Goal: Transaction & Acquisition: Book appointment/travel/reservation

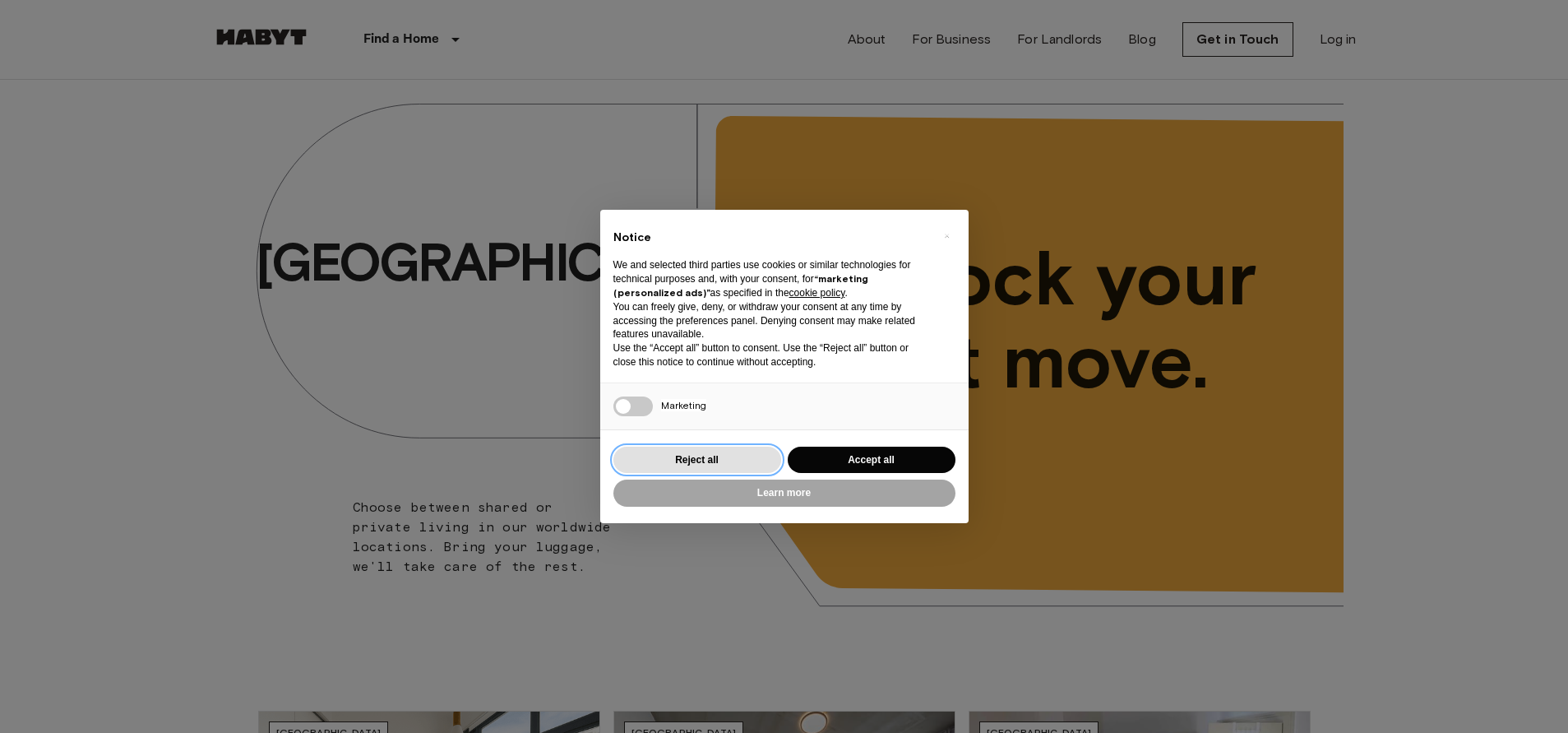
click at [679, 462] on button "Reject all" at bounding box center [697, 460] width 167 height 27
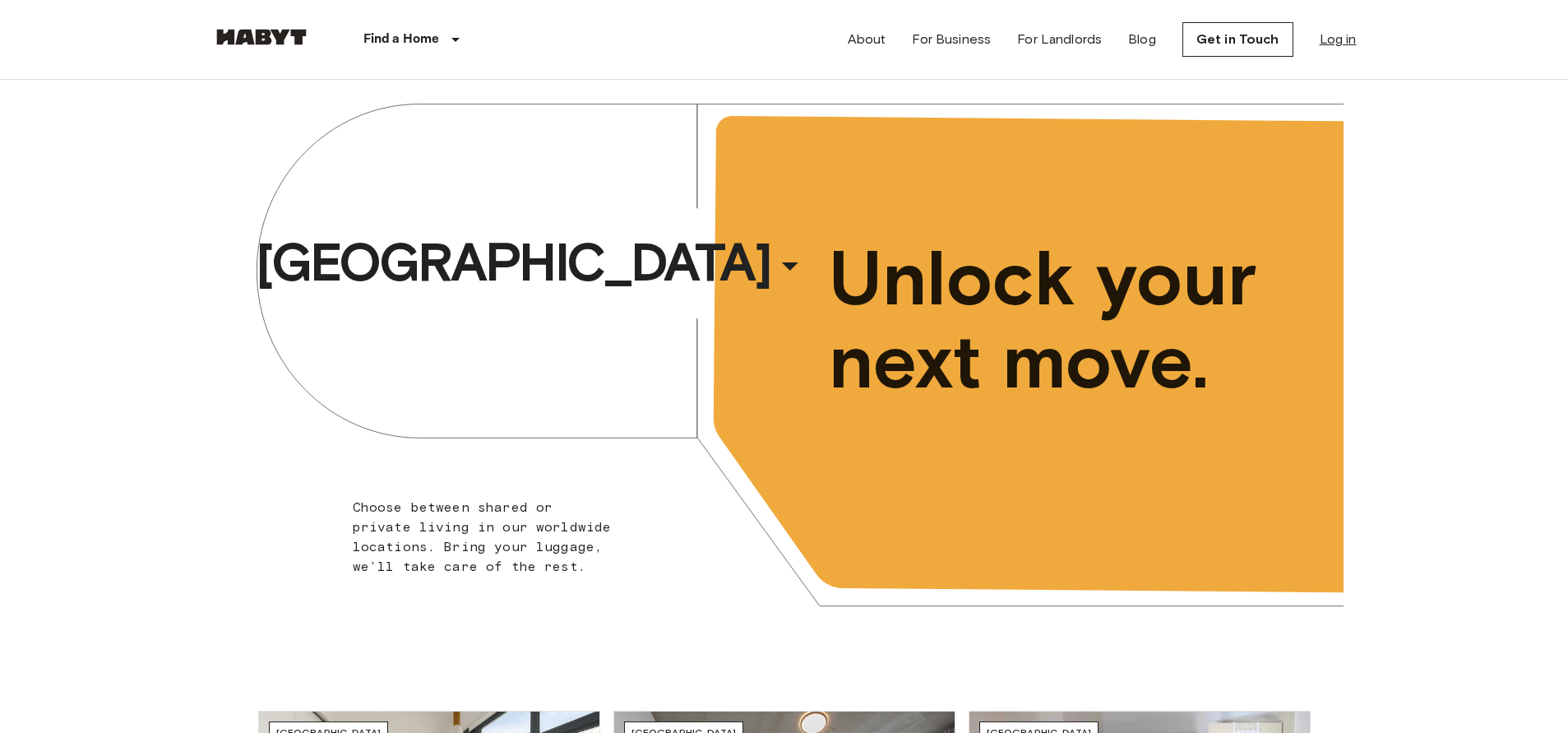
click at [1321, 37] on link "Log in" at bounding box center [1338, 39] width 37 height 20
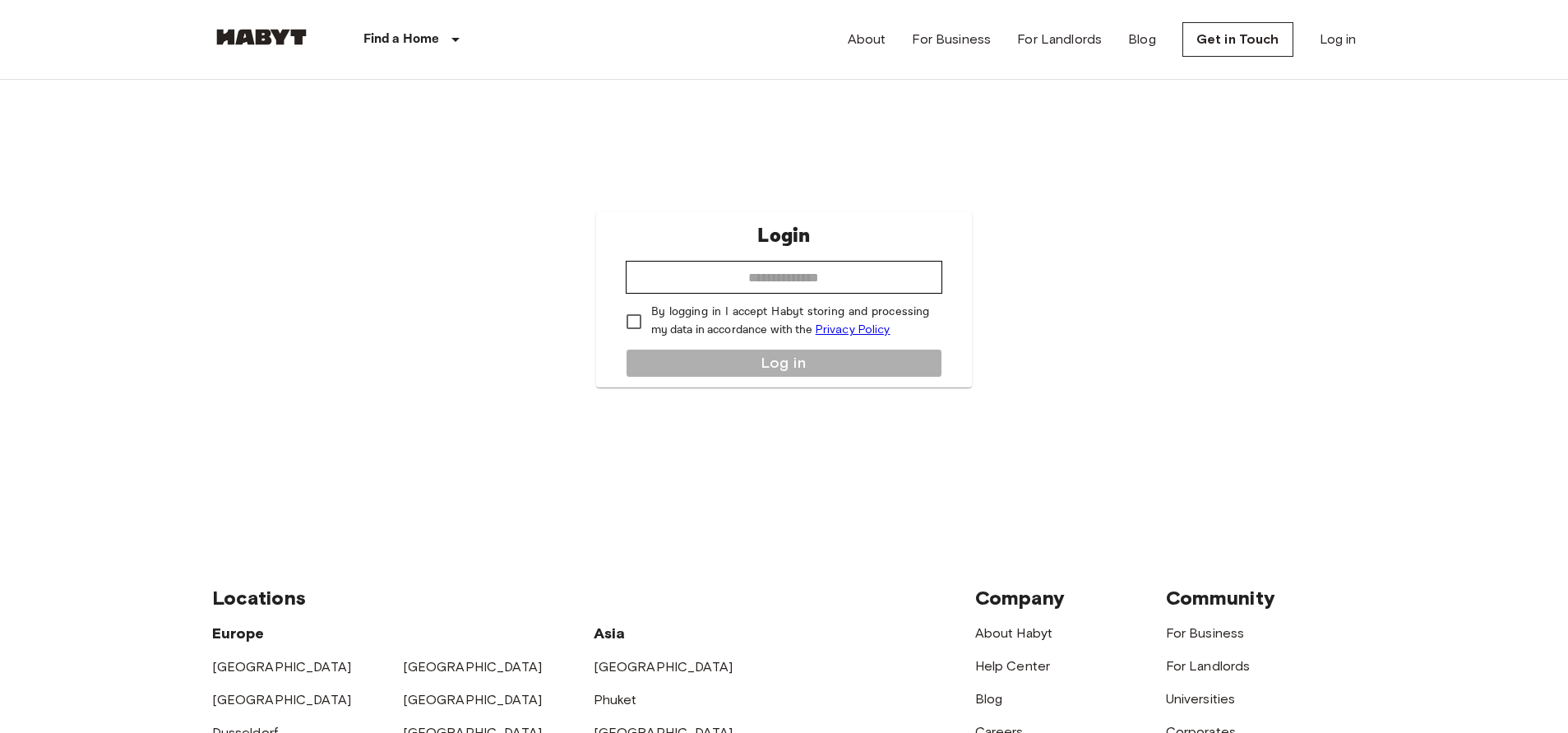
click at [226, 36] on img at bounding box center [261, 37] width 99 height 16
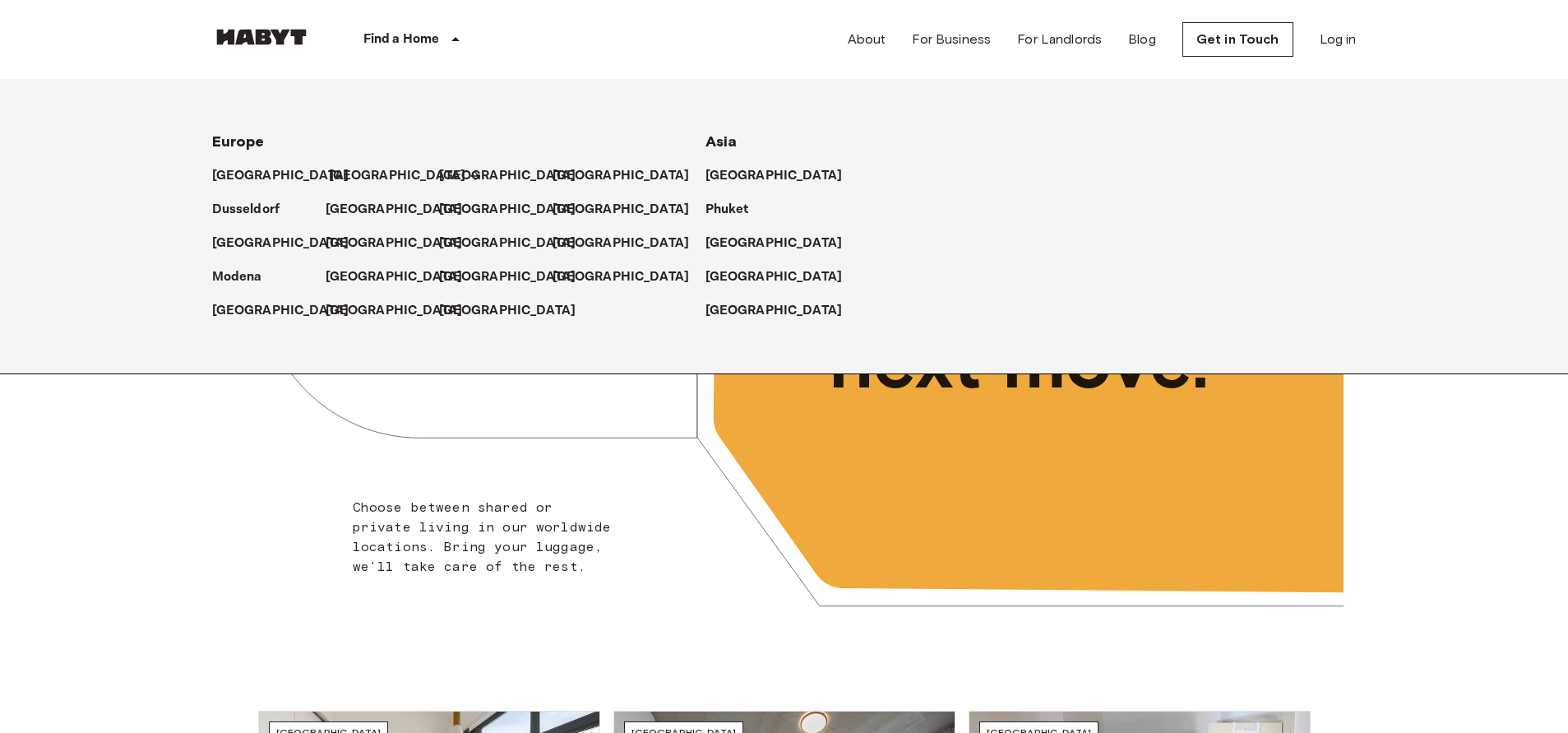
click at [353, 176] on p "[GEOGRAPHIC_DATA]" at bounding box center [397, 176] width 137 height 20
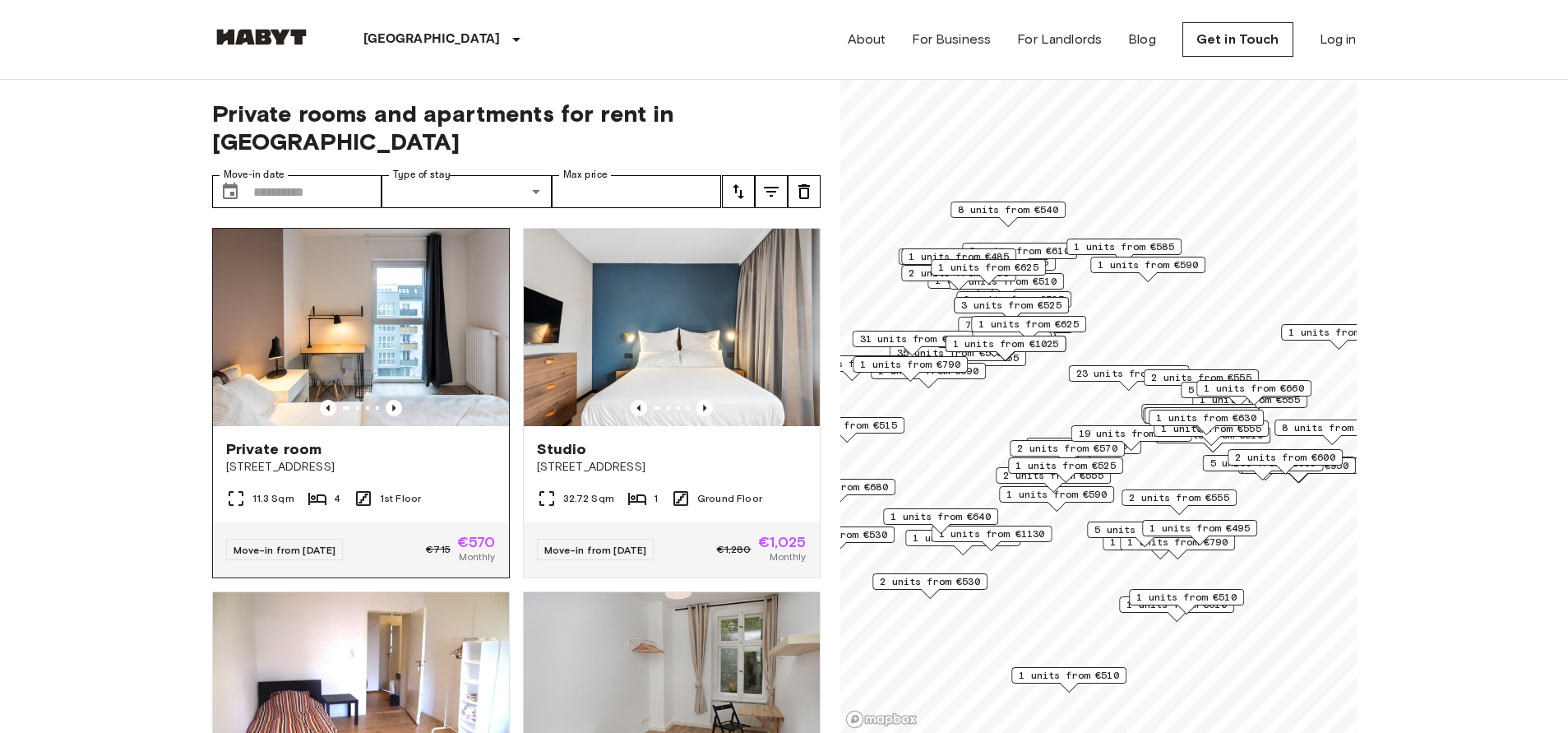
click at [323, 351] on img at bounding box center [361, 328] width 296 height 198
click at [273, 175] on input "Move-in date" at bounding box center [317, 191] width 129 height 33
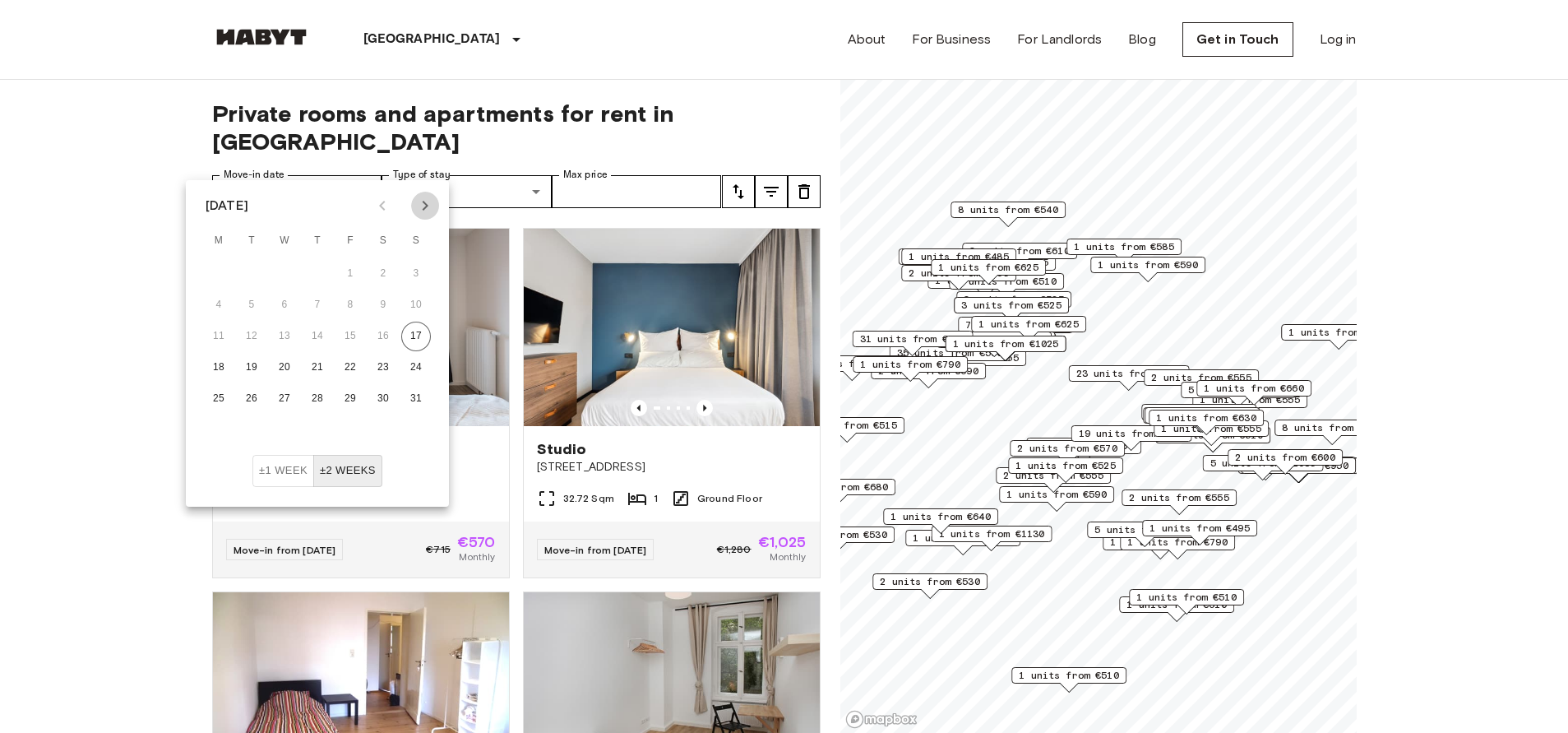
click at [427, 208] on icon "Next month" at bounding box center [425, 206] width 20 height 20
click at [388, 205] on icon "Previous month" at bounding box center [382, 206] width 20 height 20
click at [316, 331] on button "18" at bounding box center [317, 336] width 29 height 29
type input "**********"
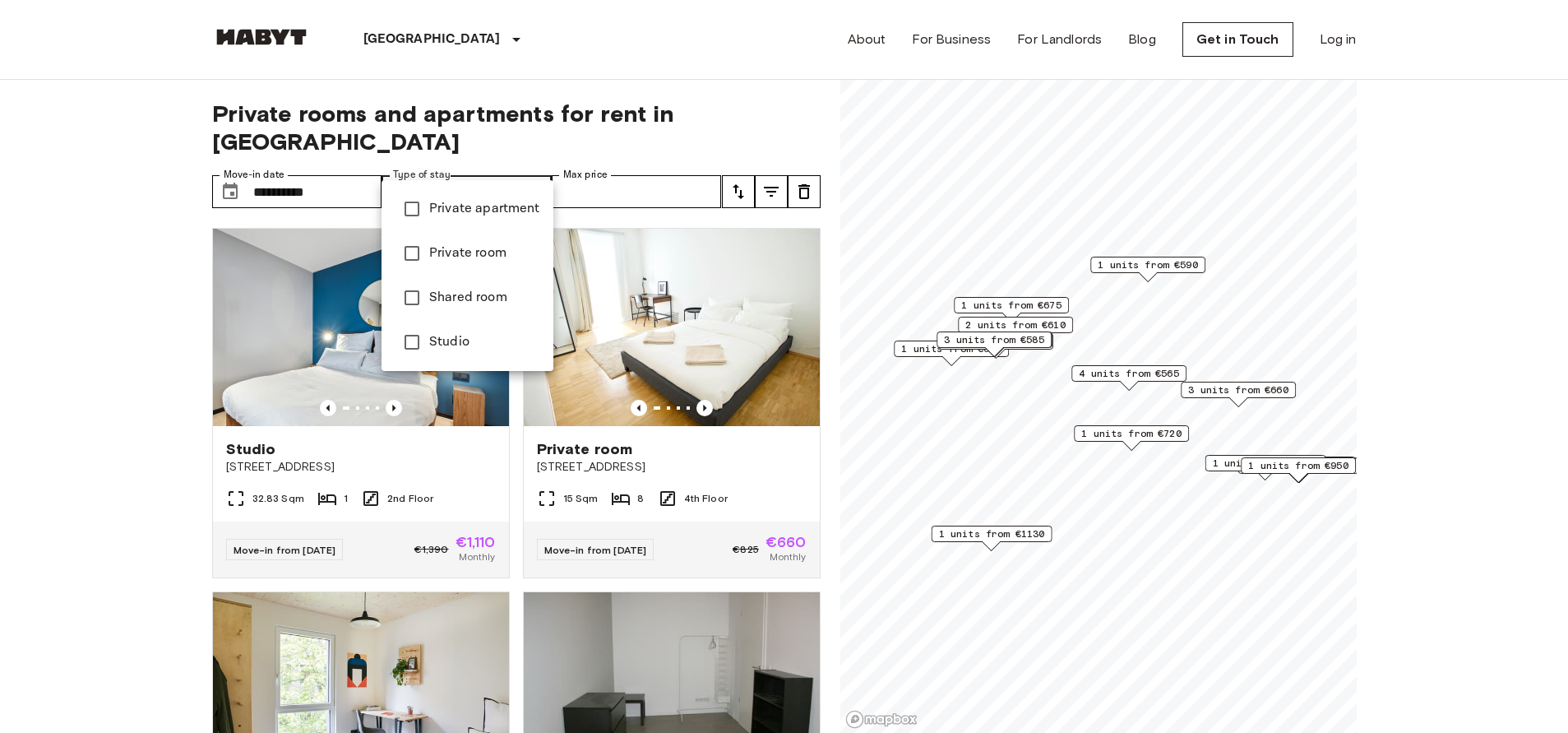
click at [635, 159] on div at bounding box center [784, 366] width 1568 height 733
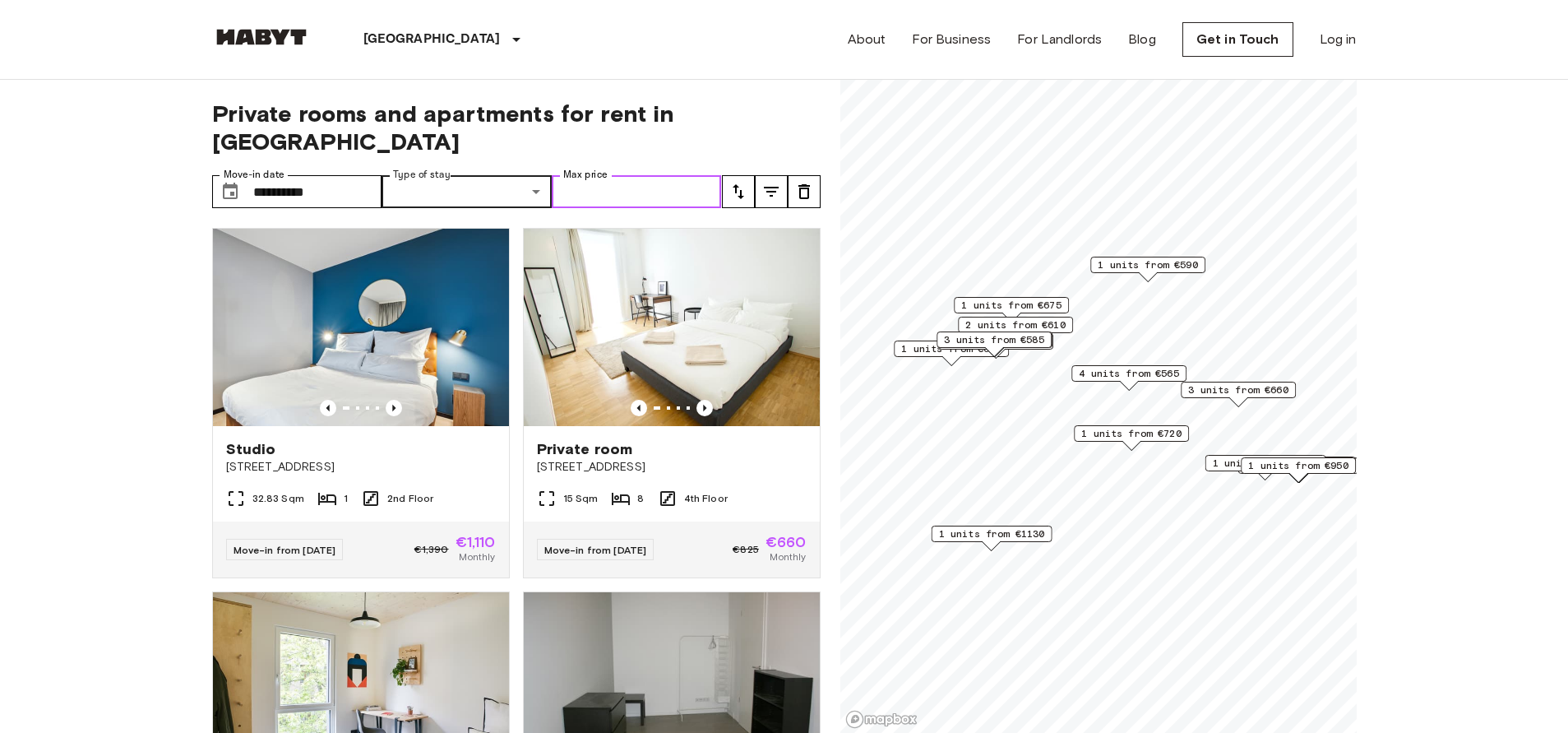
click at [622, 175] on input "Max price" at bounding box center [637, 191] width 170 height 33
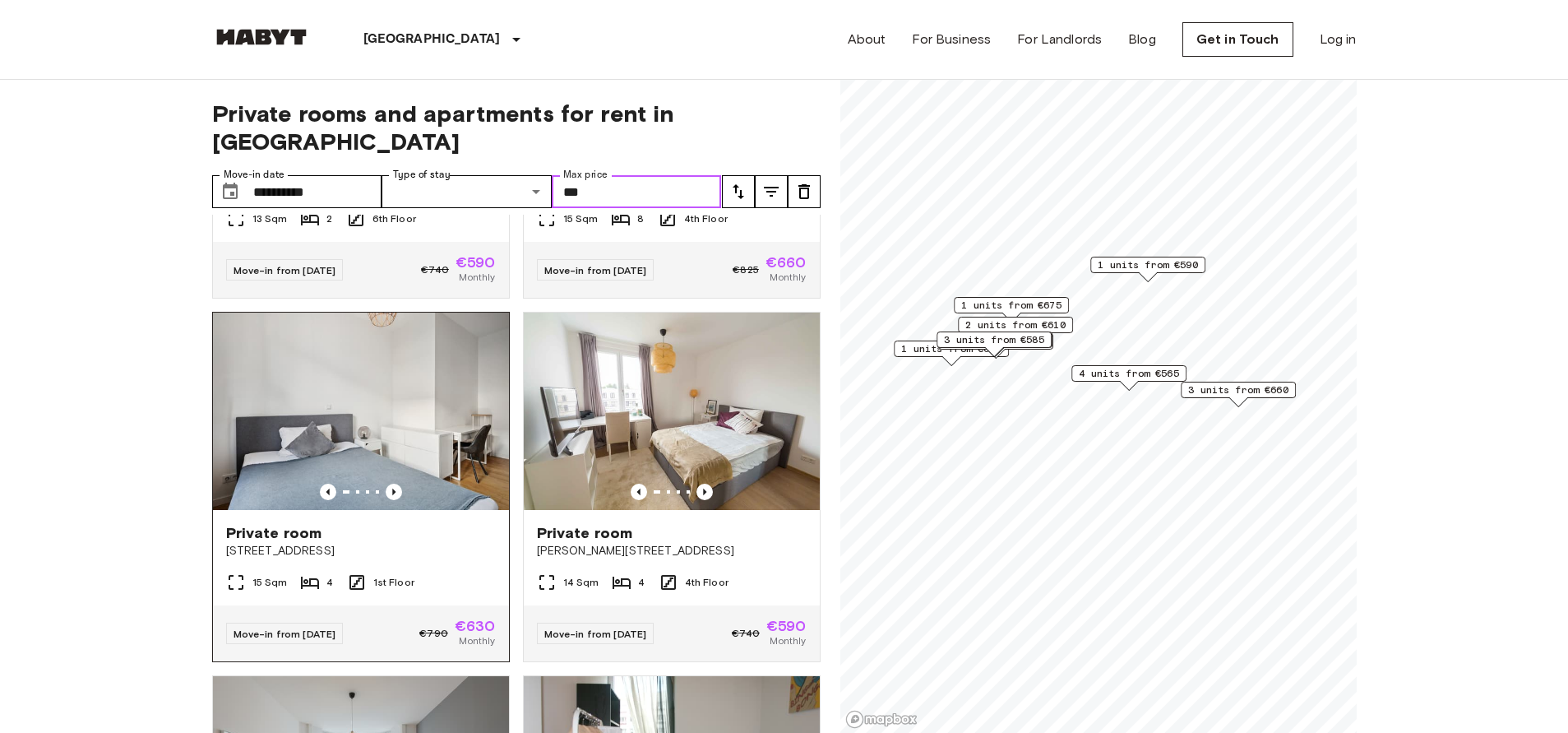
scroll to position [650, 0]
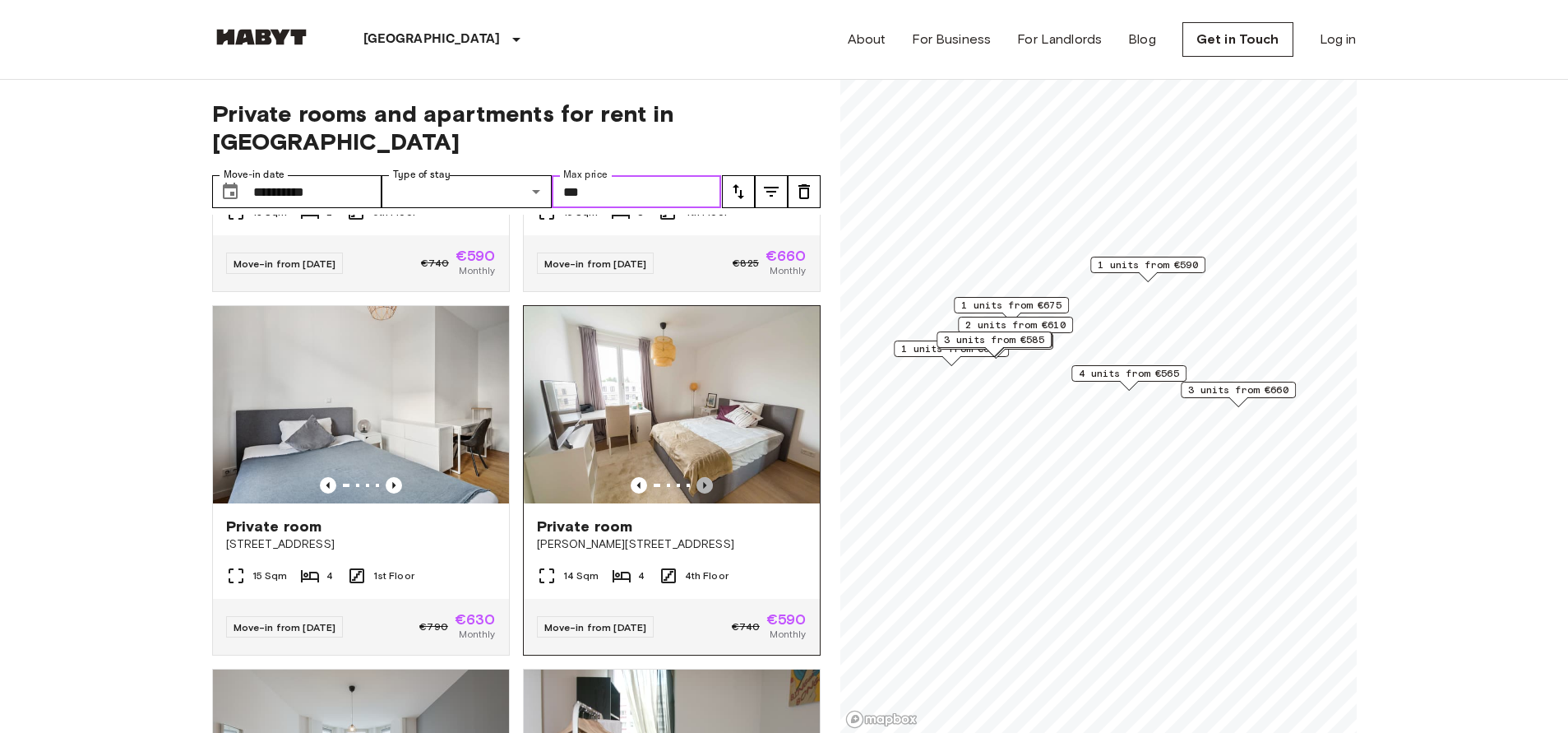
click at [704, 477] on icon "Previous image" at bounding box center [704, 485] width 16 height 16
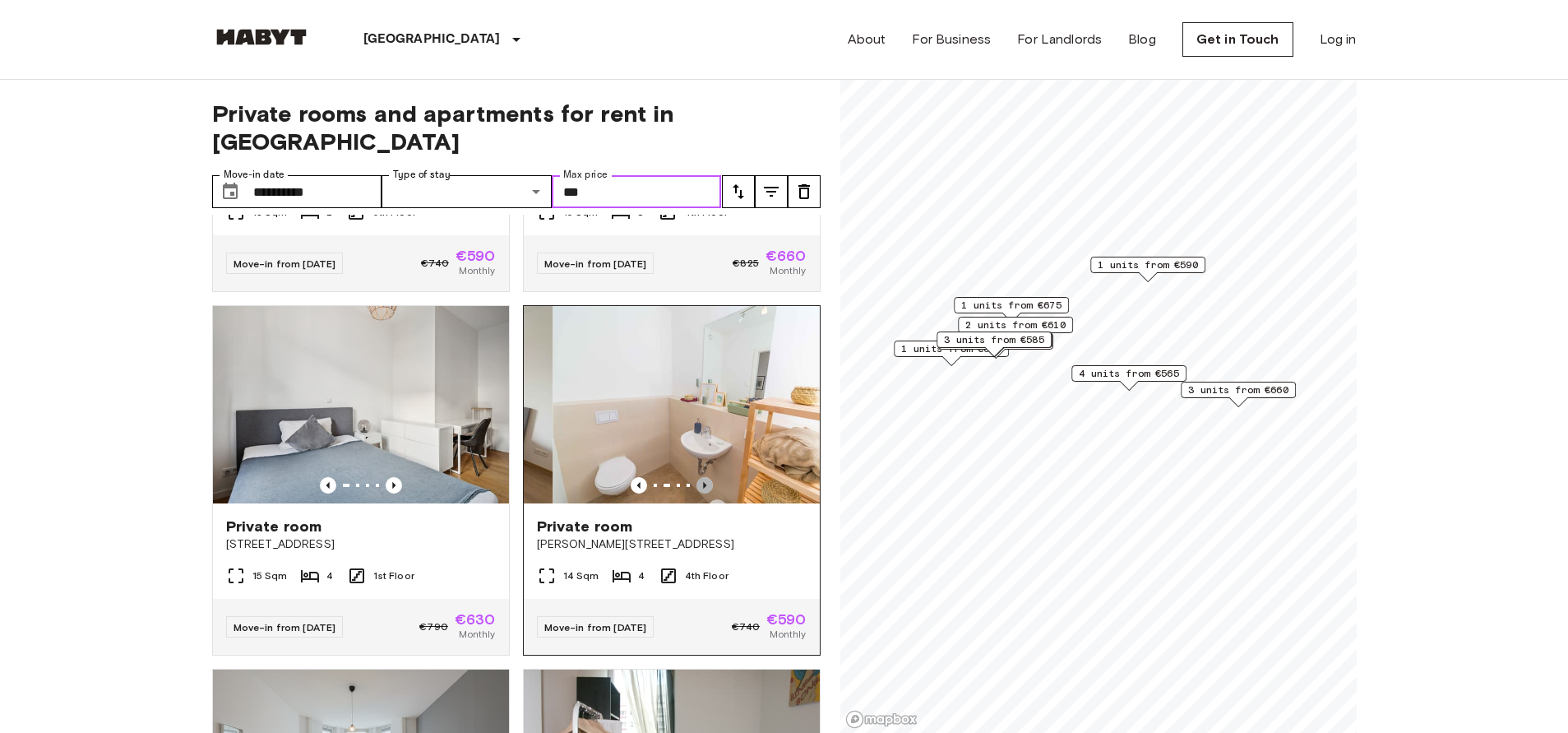
click at [704, 477] on icon "Previous image" at bounding box center [704, 485] width 16 height 16
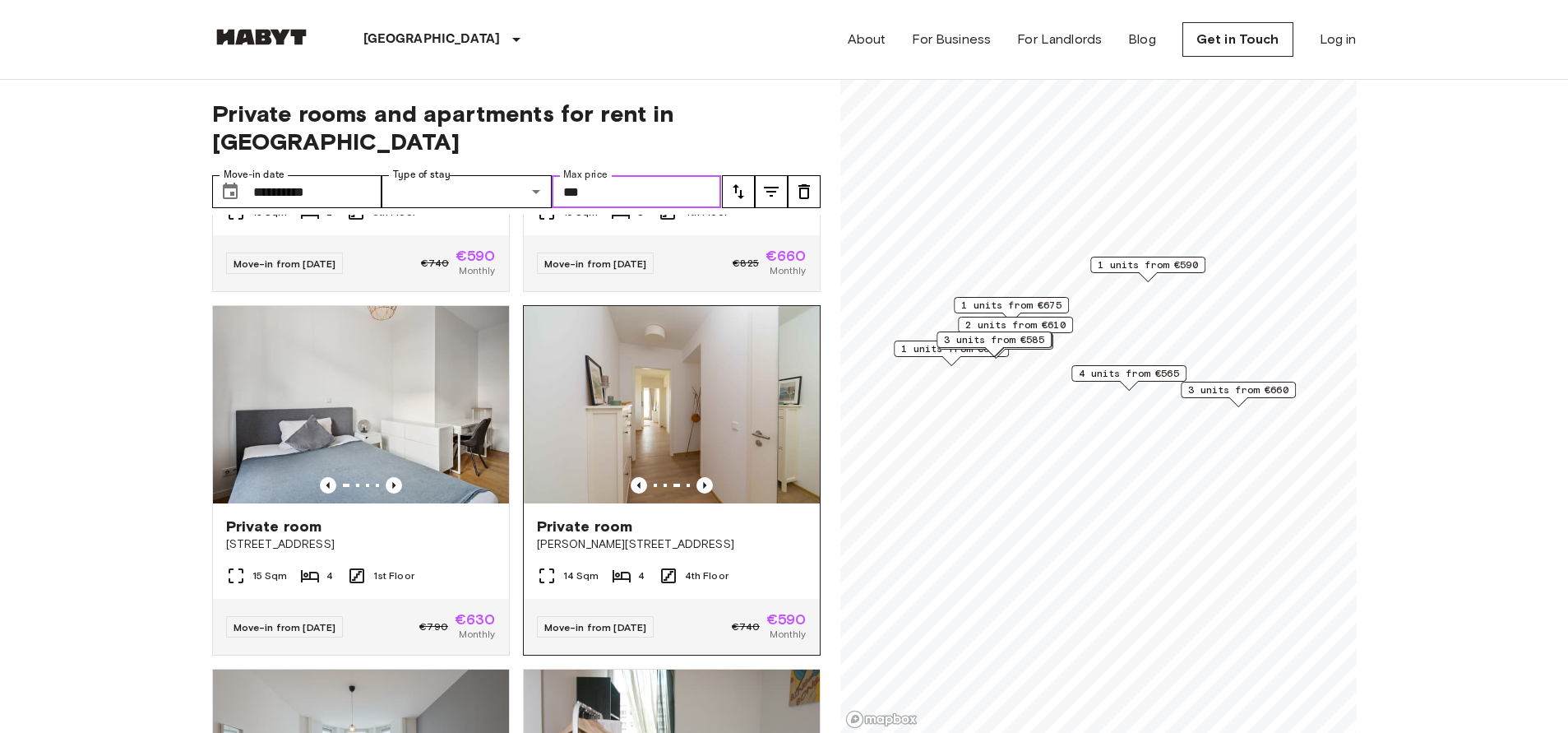
type input "***"
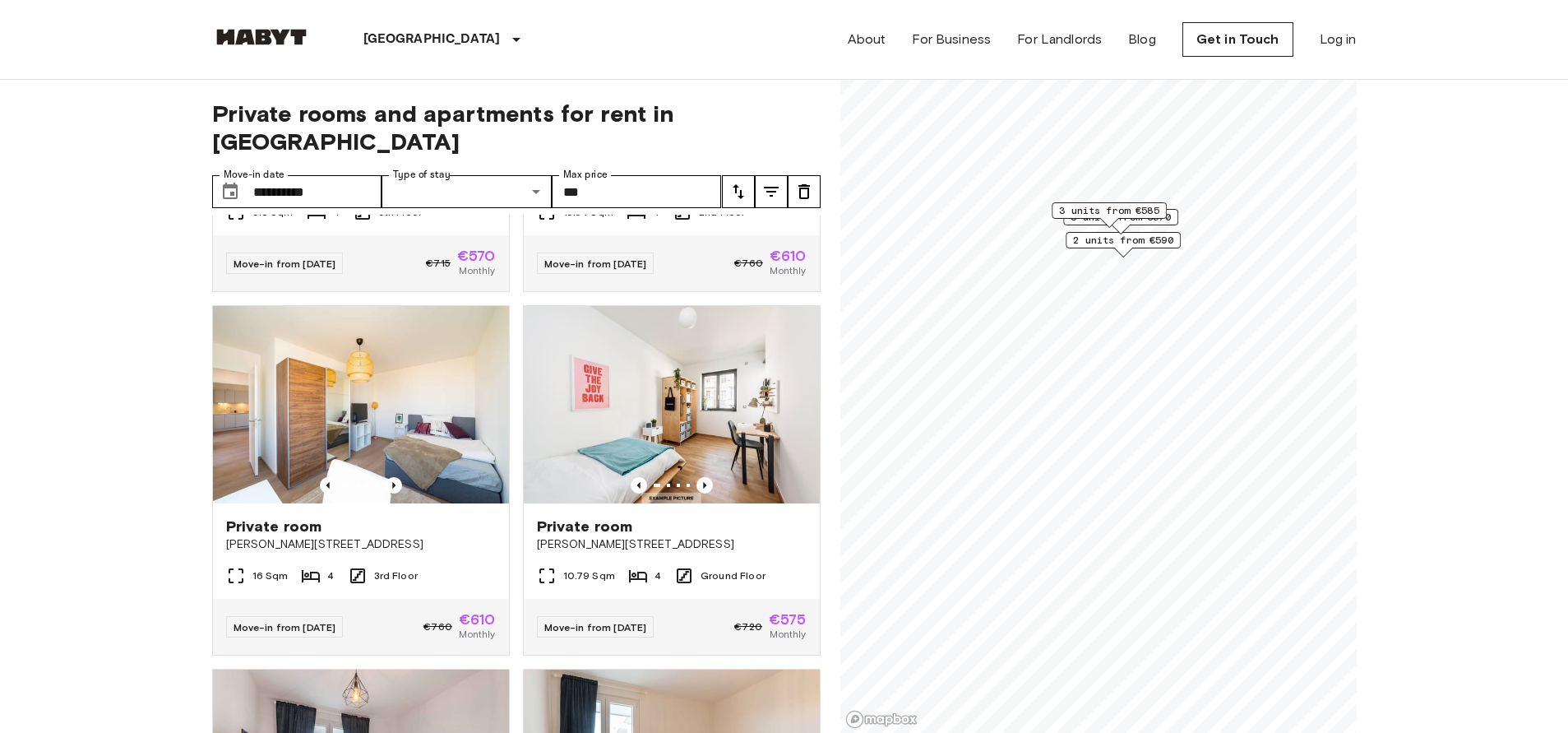
click at [1100, 240] on span "2 units from €590" at bounding box center [1123, 240] width 101 height 15
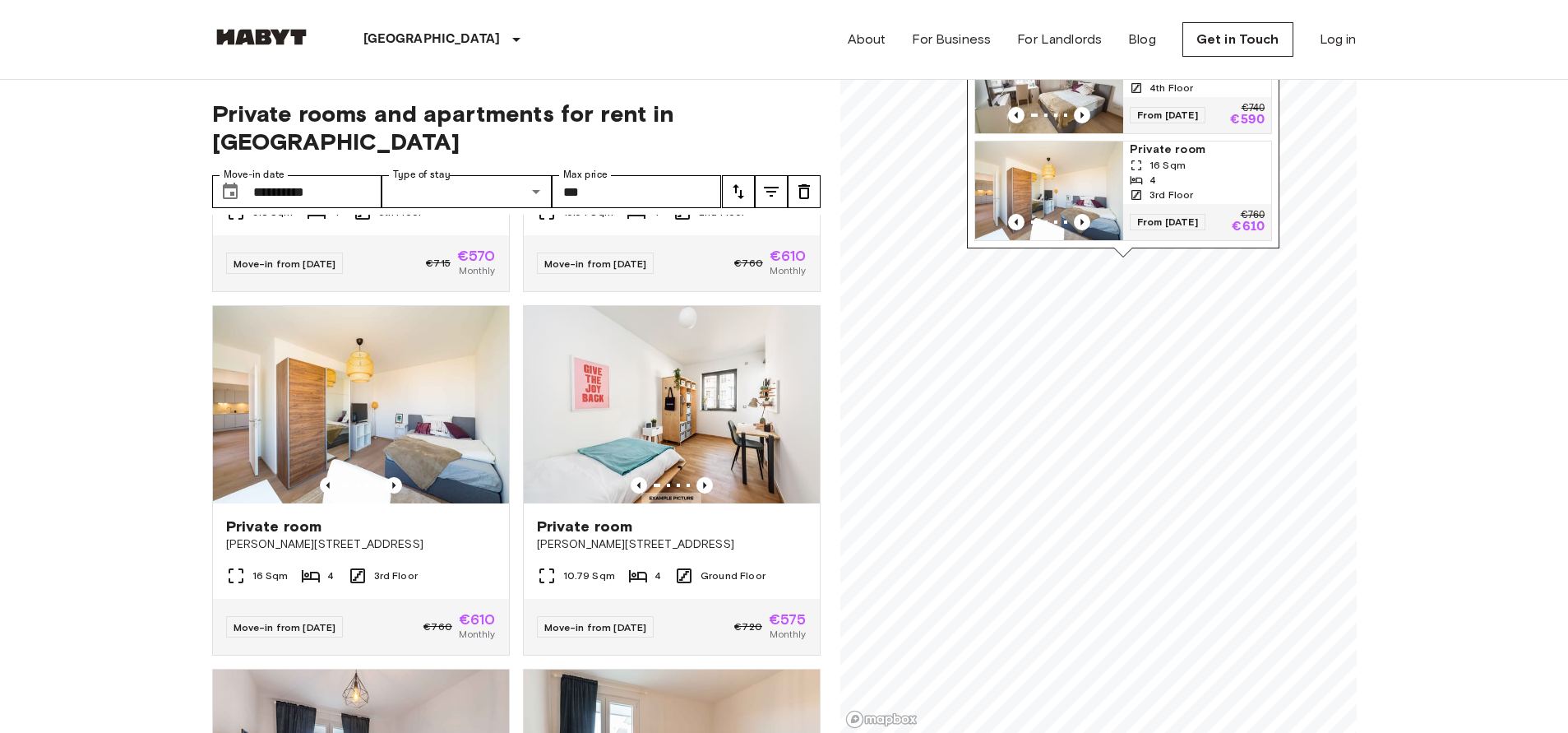
click at [1060, 110] on div "Map marker" at bounding box center [1049, 115] width 148 height 16
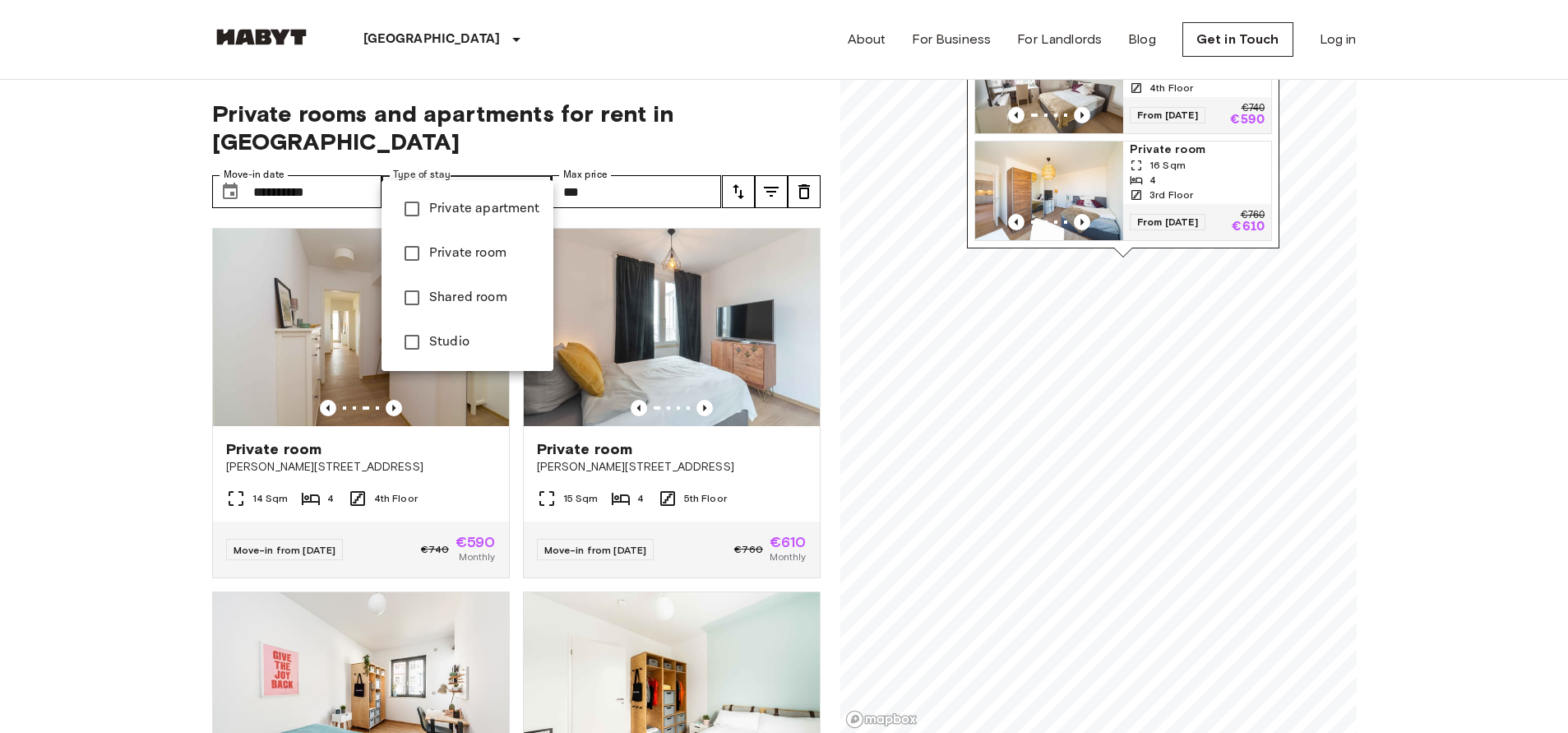
click at [413, 166] on div at bounding box center [784, 366] width 1568 height 733
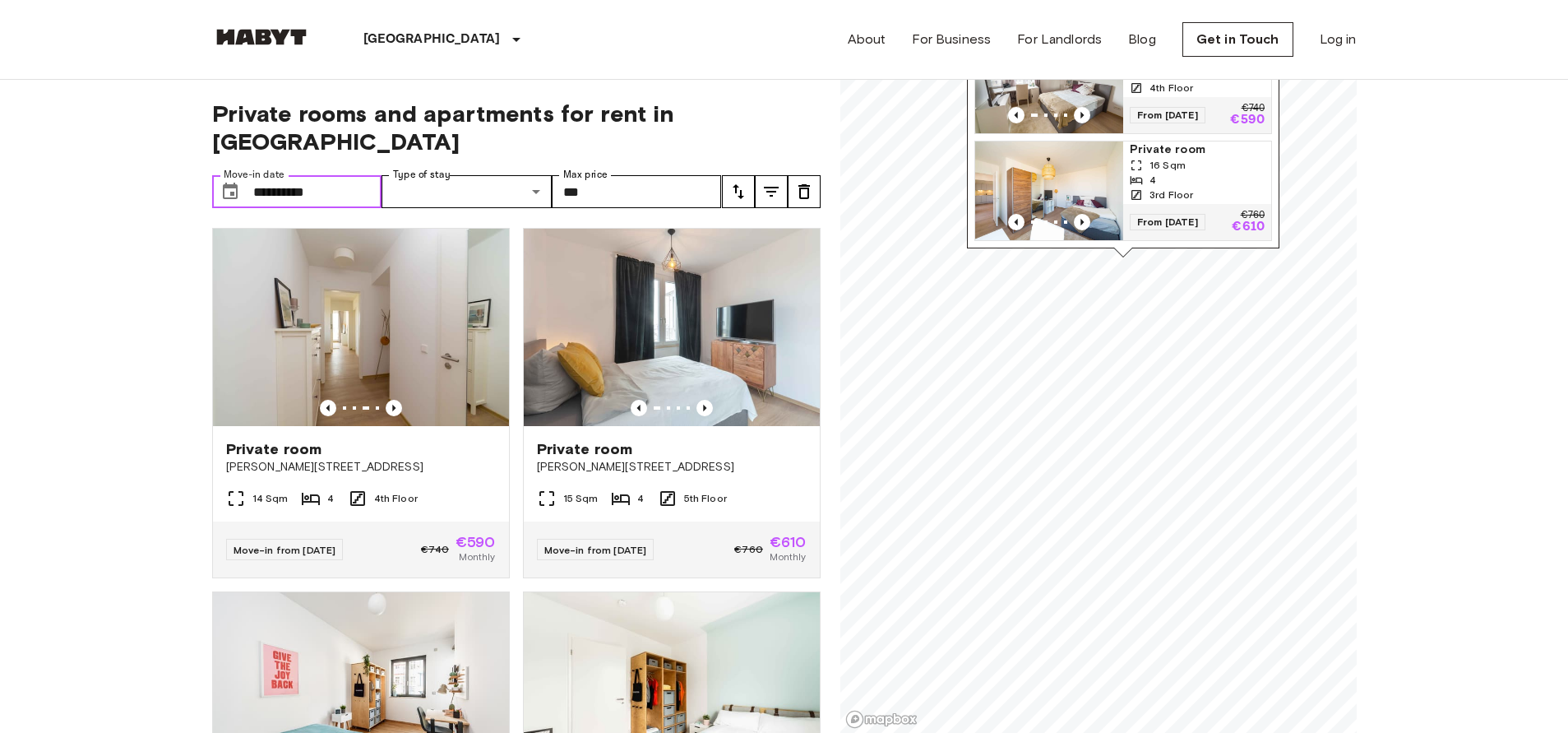
click at [317, 175] on input "**********" at bounding box center [317, 191] width 129 height 33
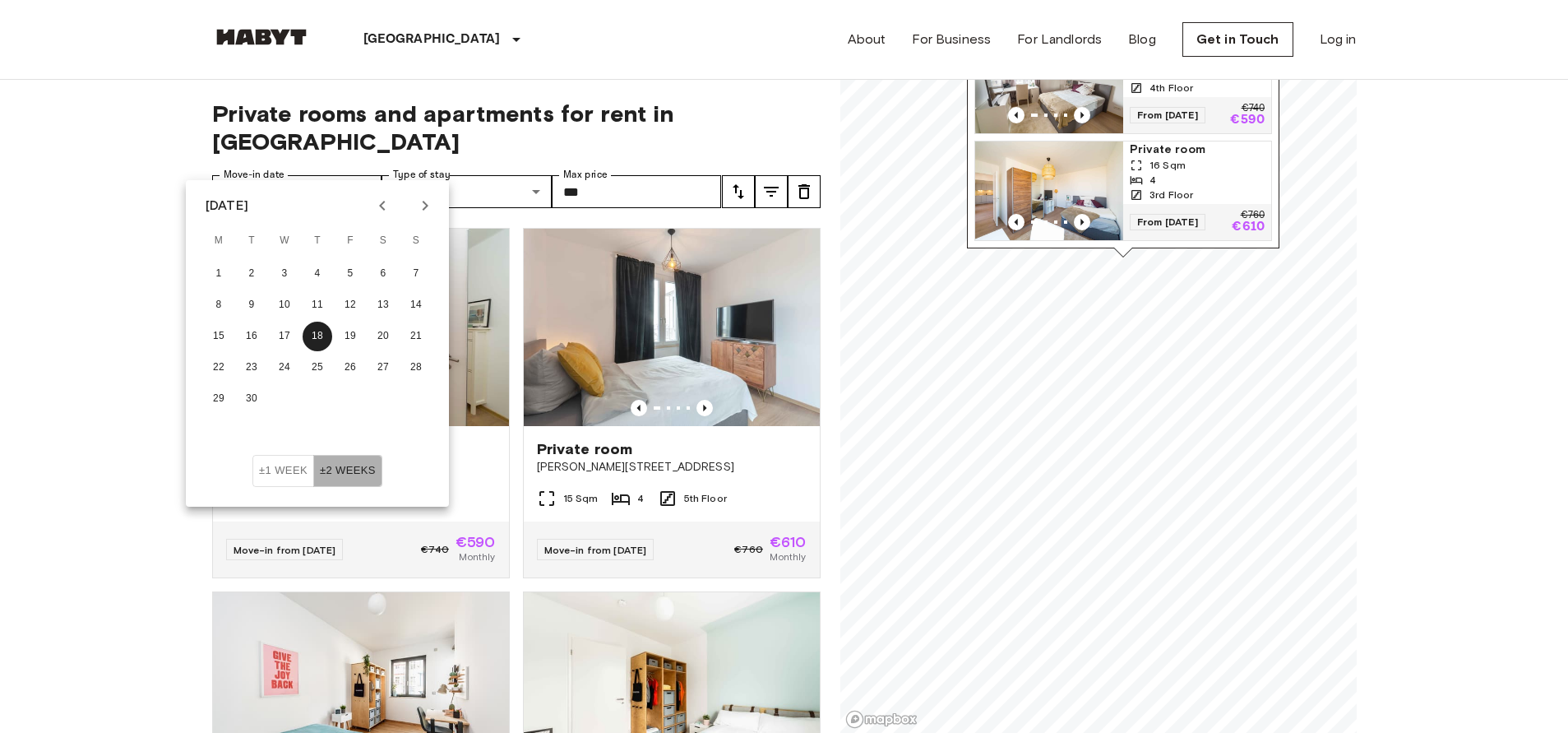
click at [346, 478] on button "±2 weeks" at bounding box center [348, 471] width 69 height 32
click at [318, 339] on button "18" at bounding box center [317, 336] width 29 height 29
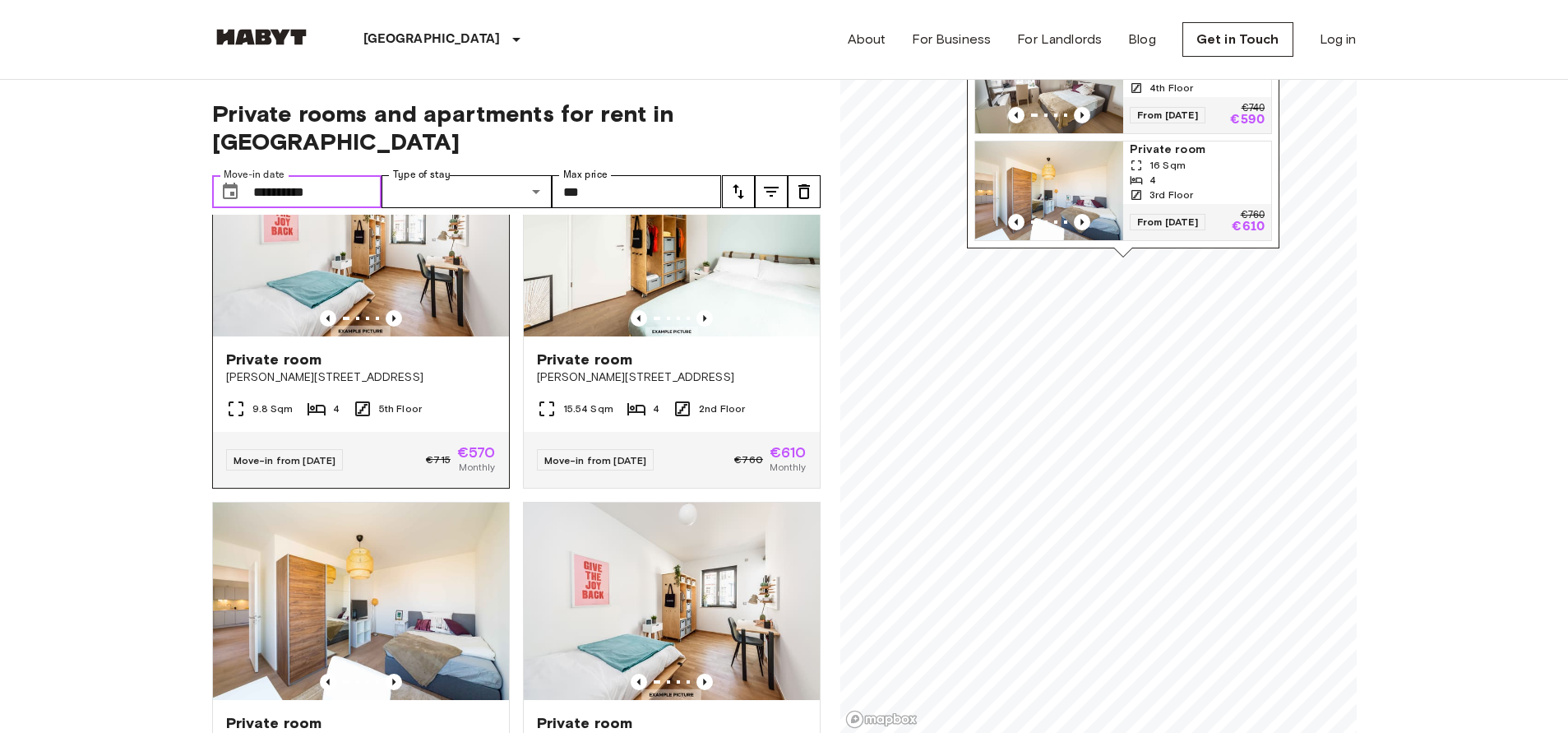
scroll to position [459, 0]
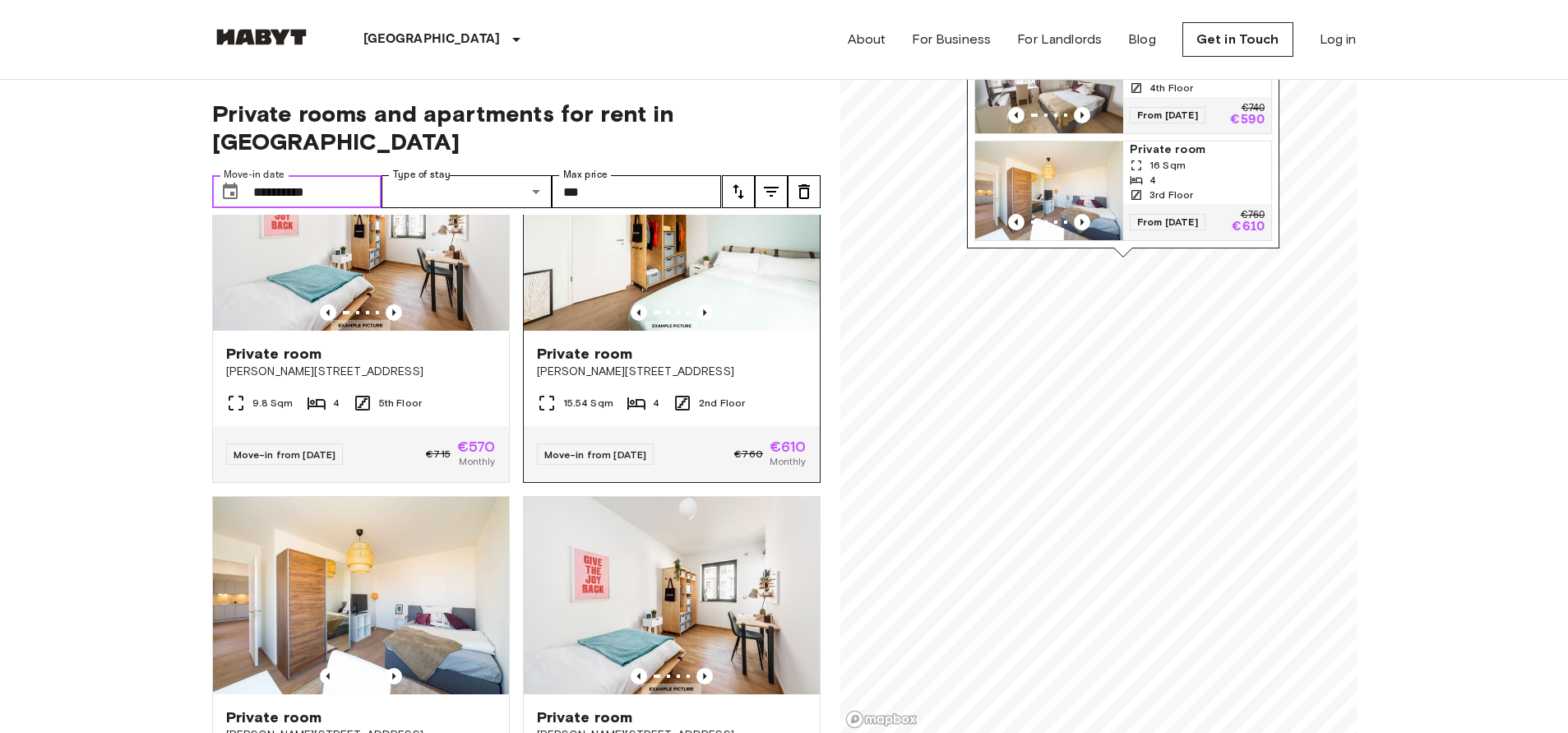
click at [734, 305] on div at bounding box center [671, 313] width 296 height 16
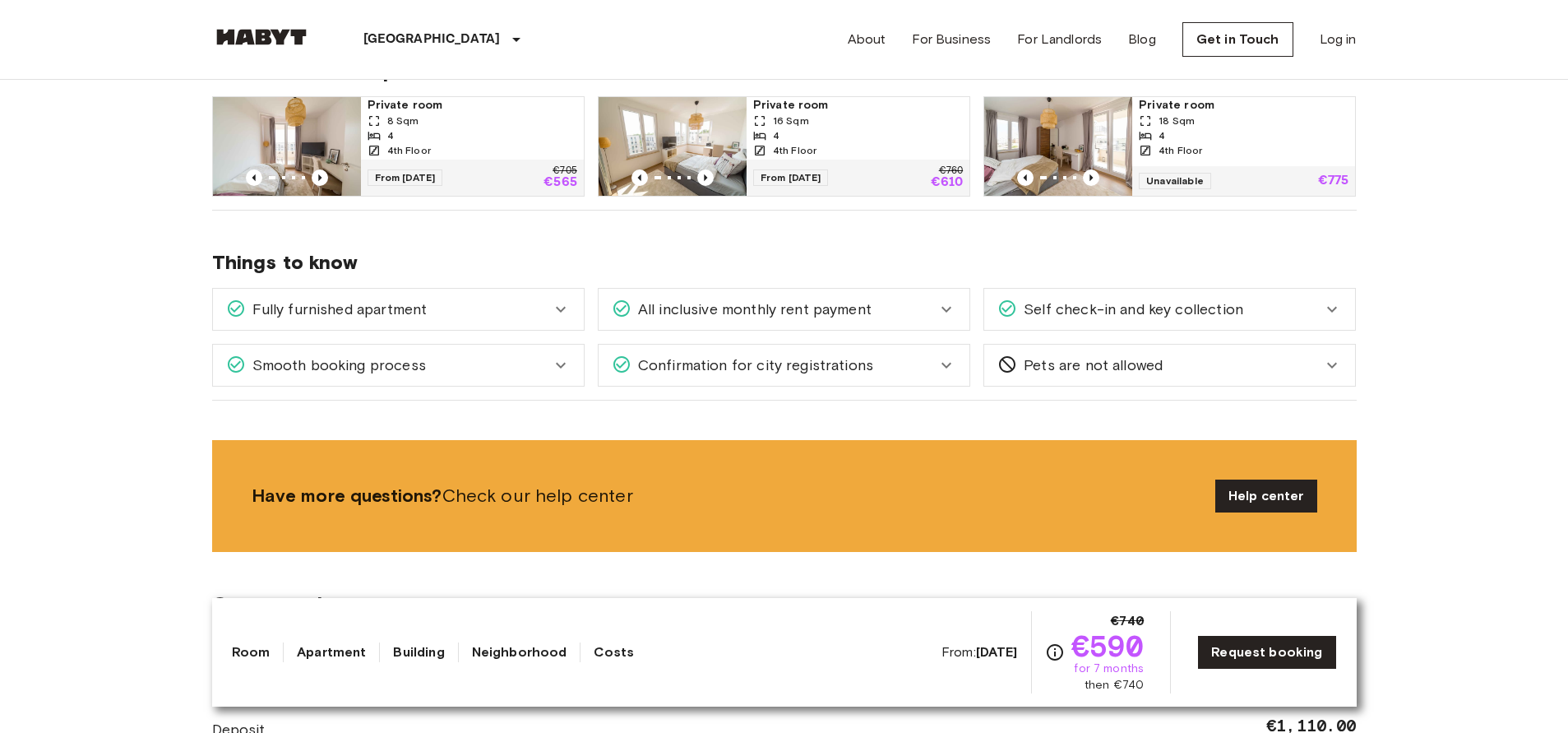
scroll to position [879, 0]
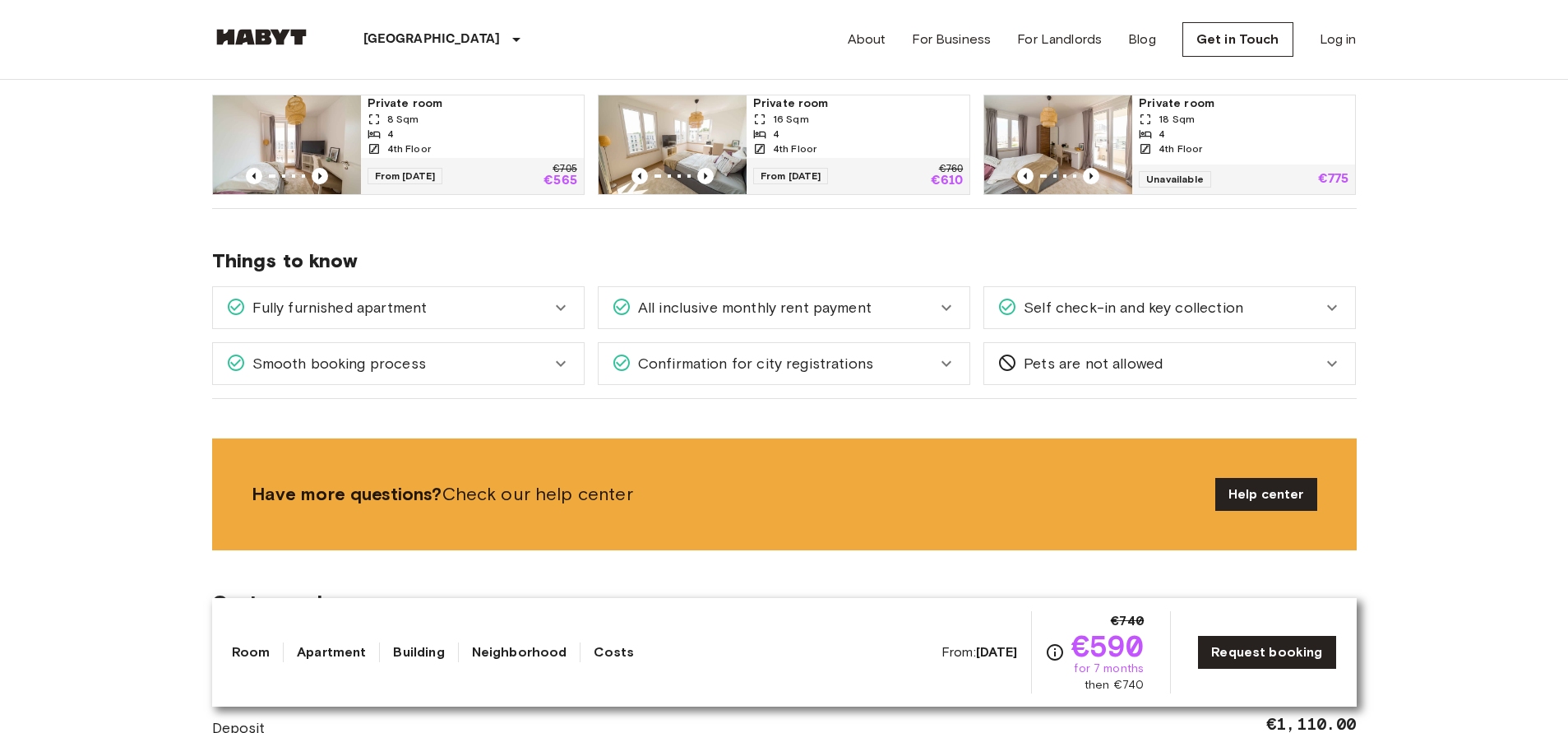
click at [944, 366] on icon at bounding box center [946, 363] width 20 height 20
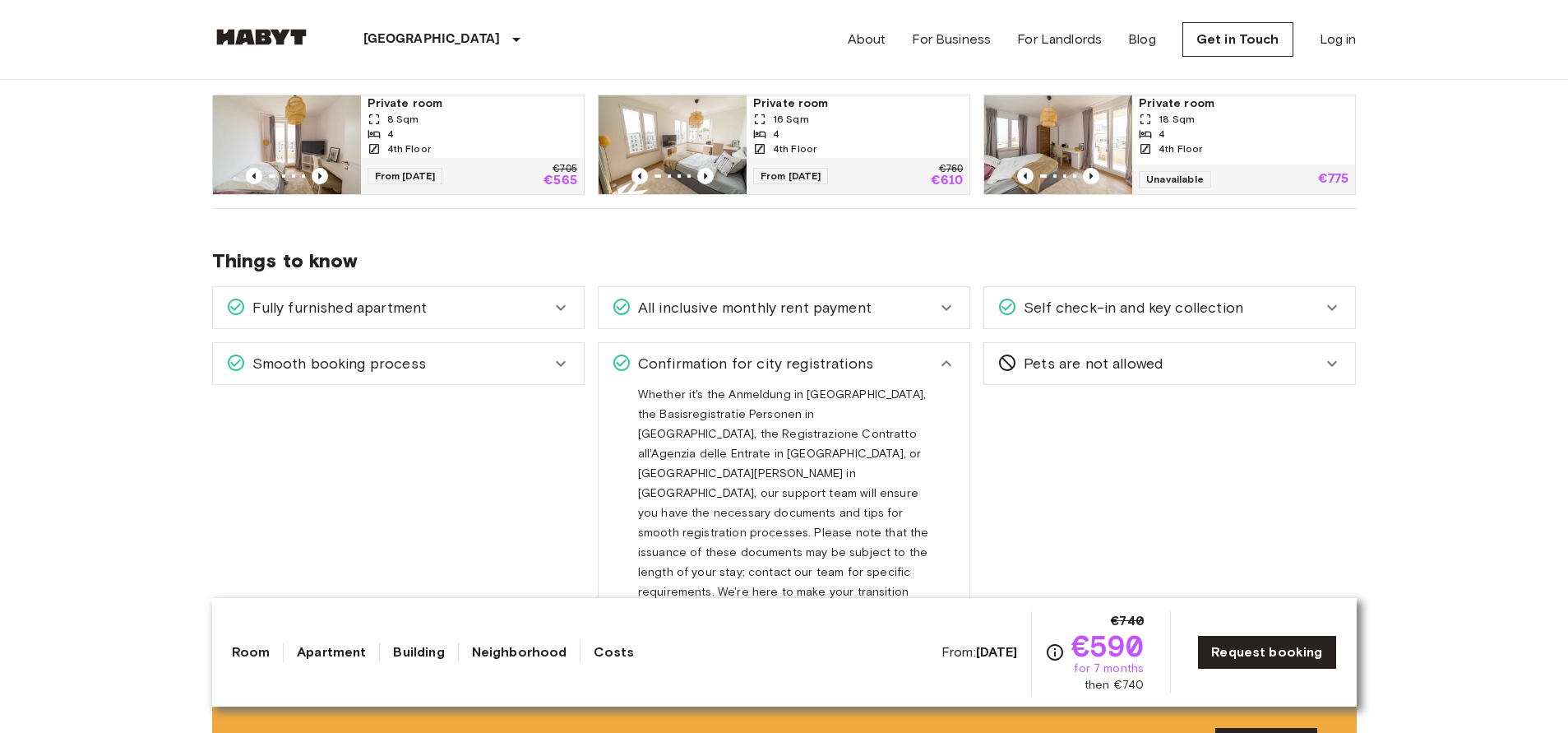
click at [944, 366] on icon at bounding box center [946, 363] width 20 height 20
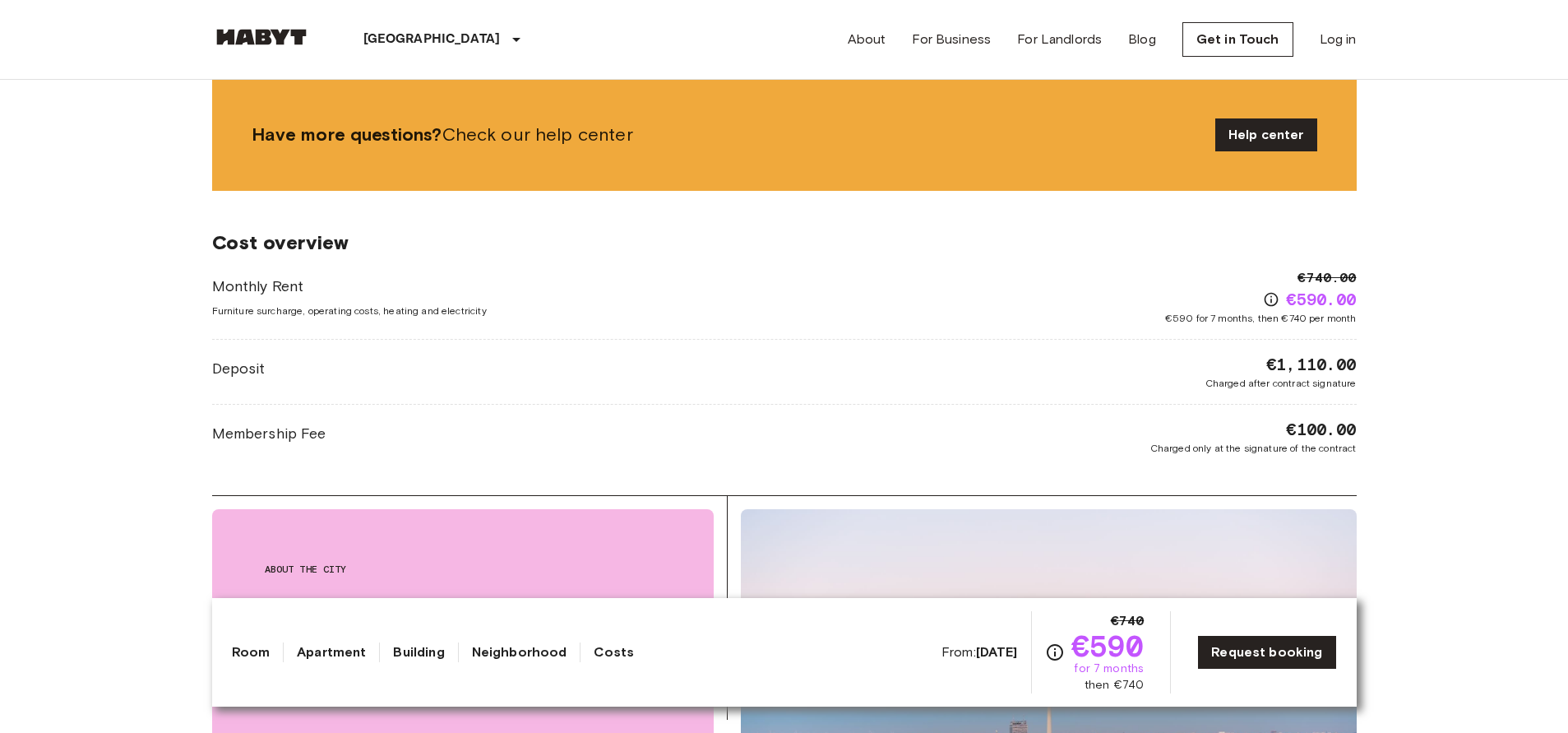
scroll to position [1238, 0]
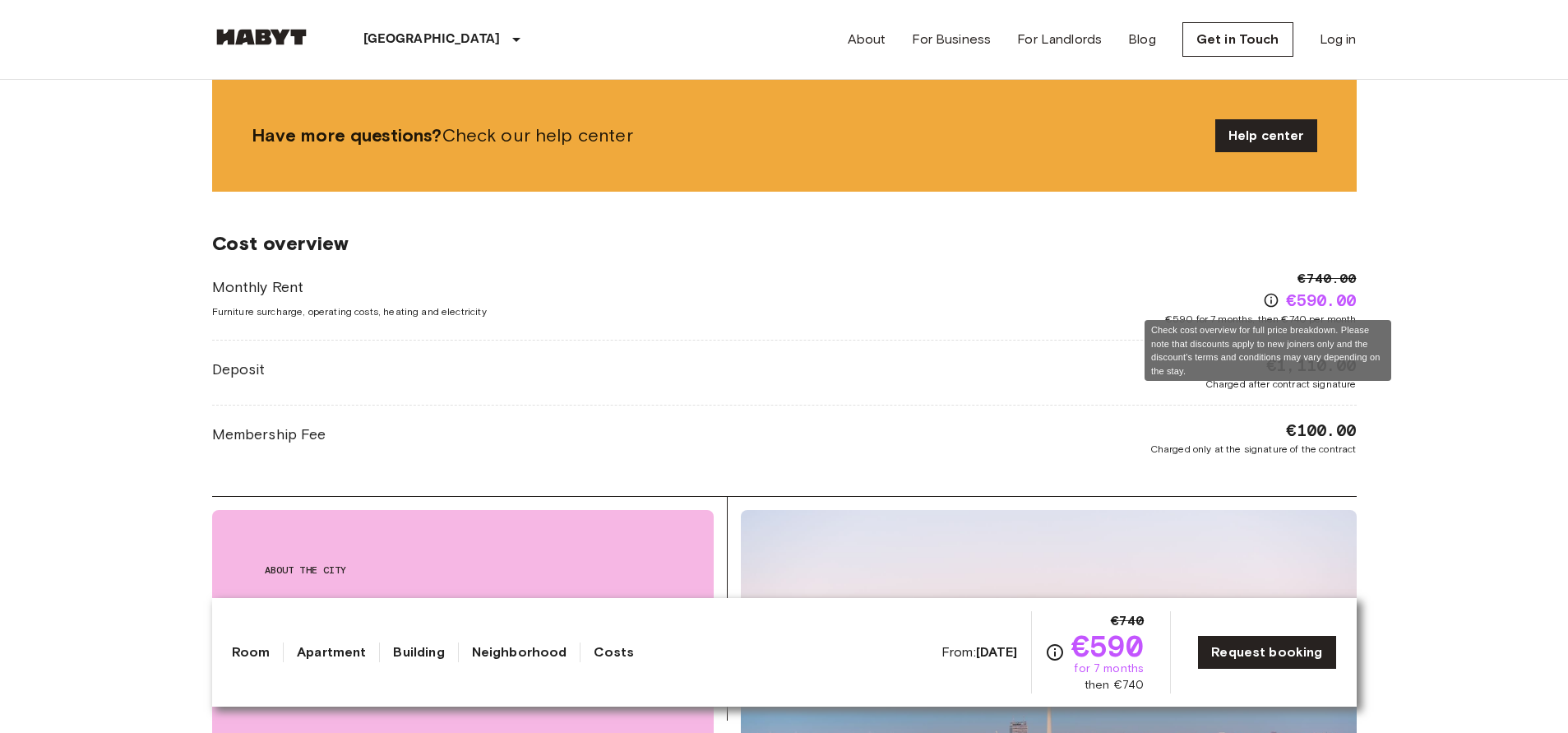
click at [1264, 297] on icon "Check cost overview for full price breakdown. Please note that discounts apply …" at bounding box center [1271, 301] width 14 height 14
click at [1266, 299] on icon "Check cost overview for full price breakdown. Please note that discounts apply …" at bounding box center [1271, 300] width 16 height 16
click at [1250, 329] on div "Check cost overview for full price breakdown. Please note that discounts apply …" at bounding box center [1268, 350] width 247 height 61
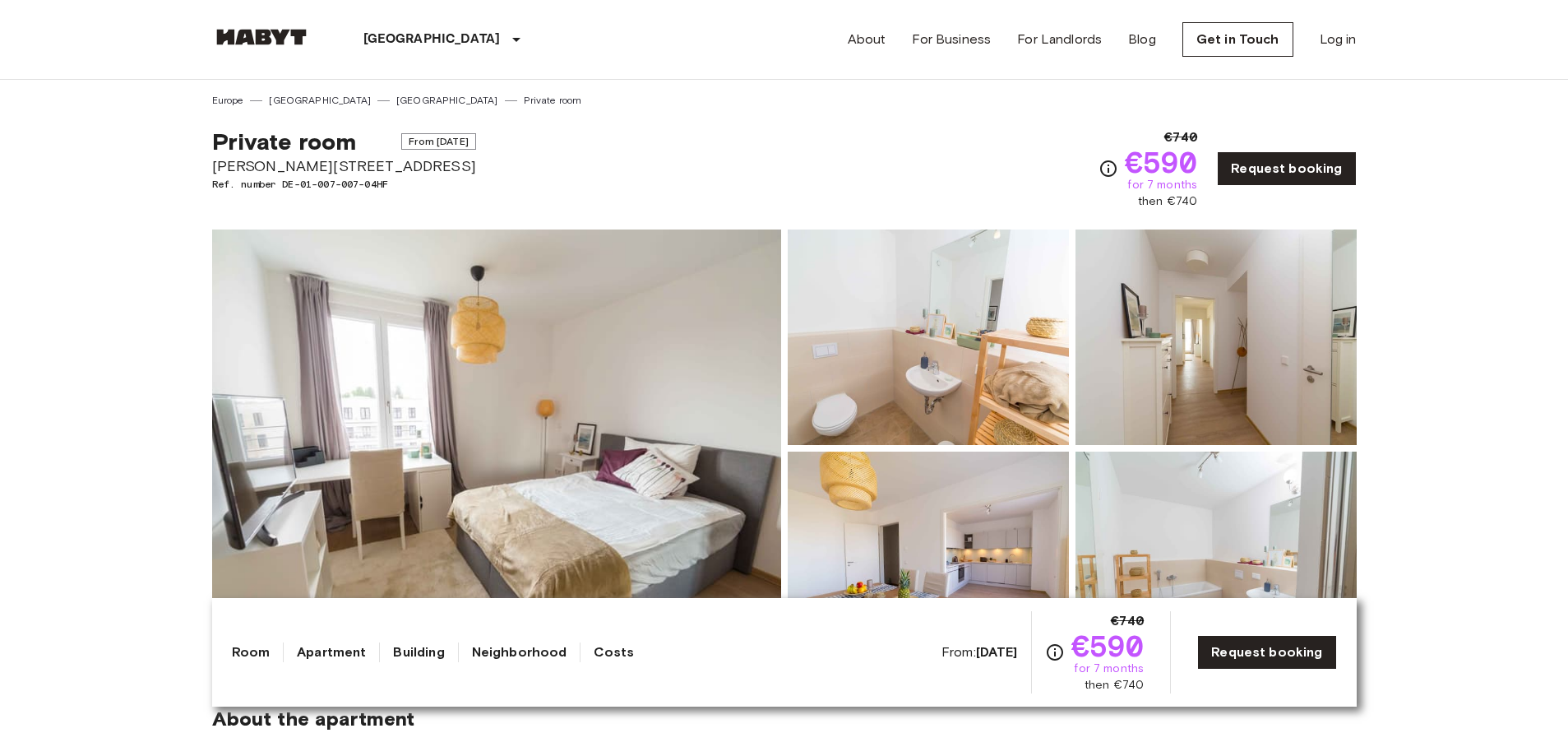
scroll to position [0, 0]
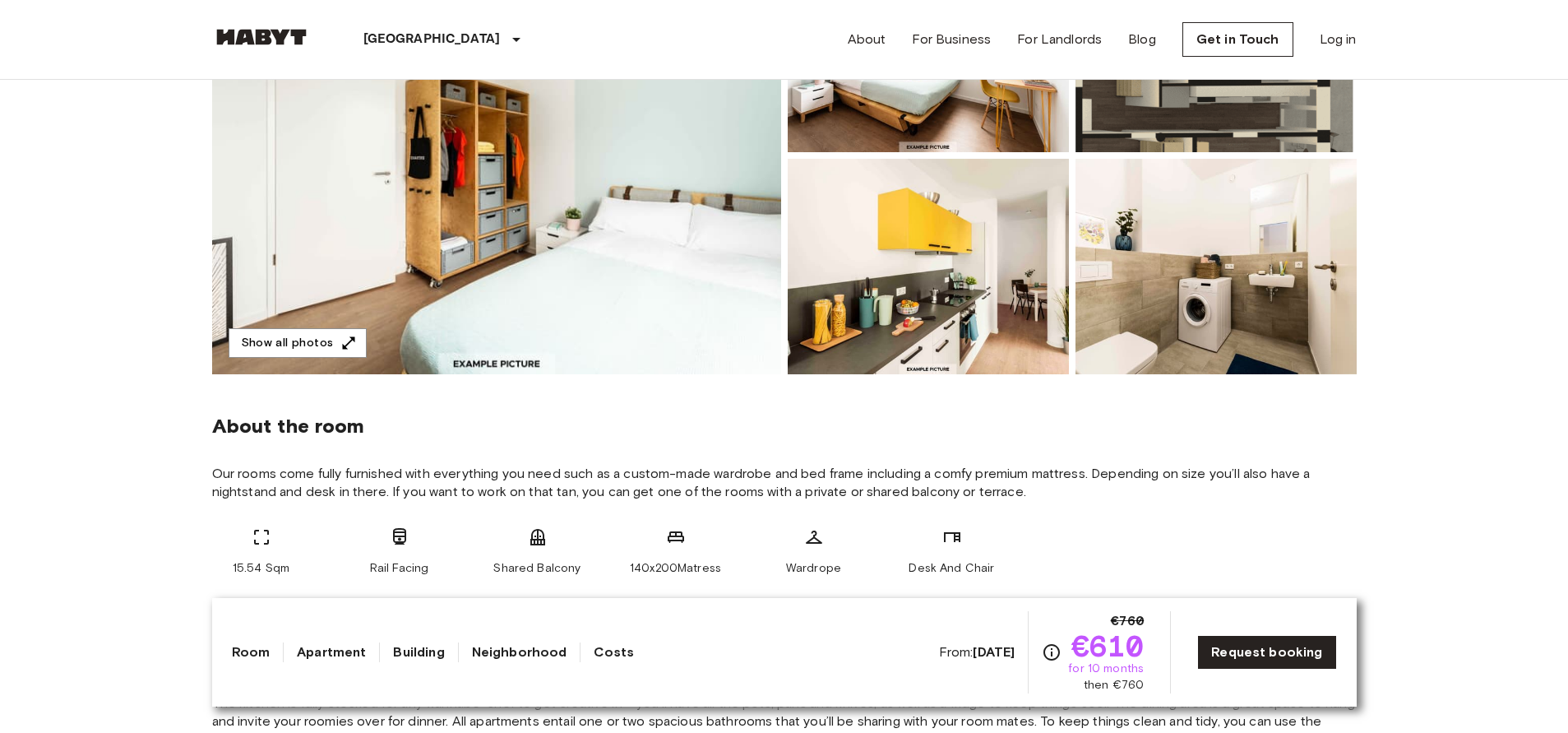
scroll to position [282, 0]
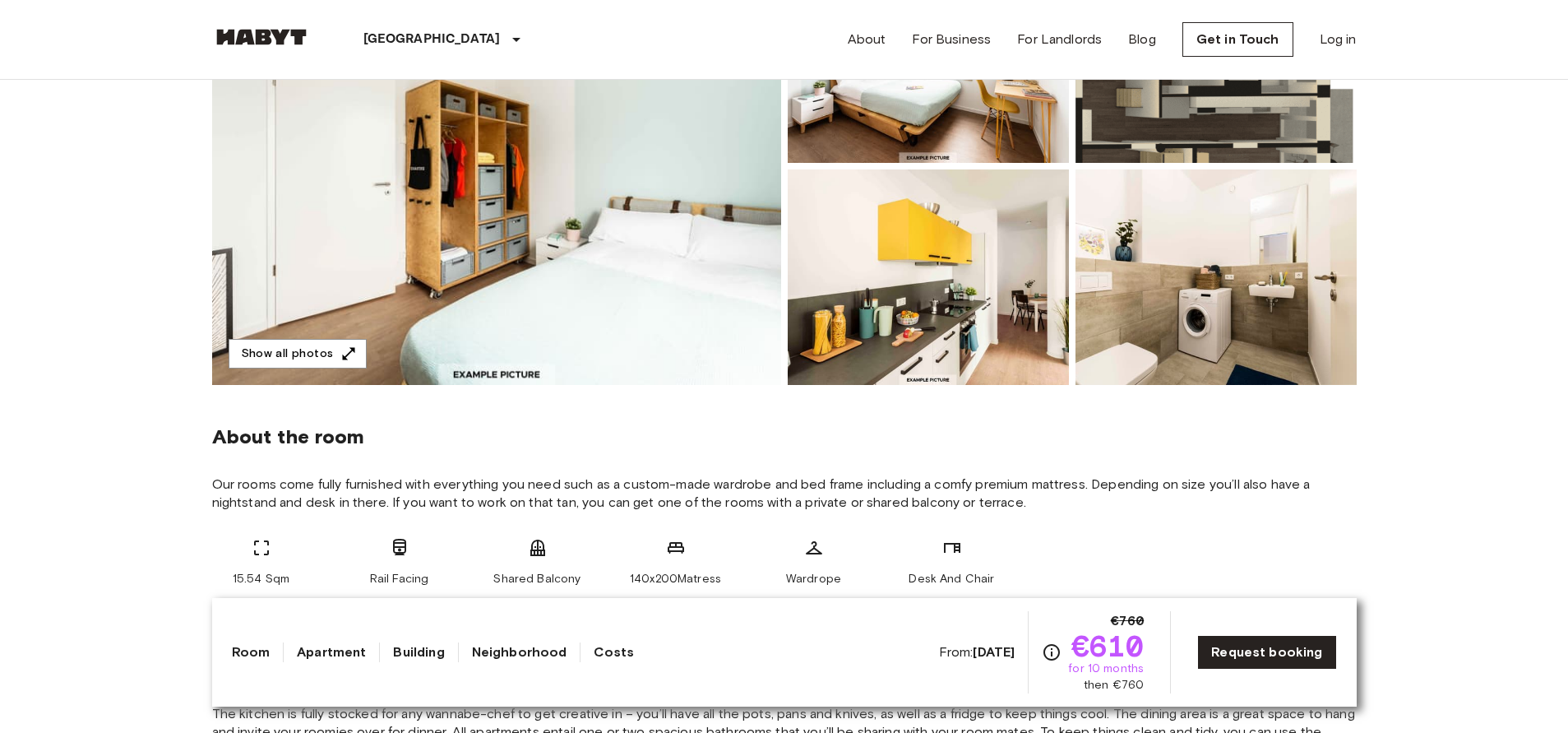
click at [548, 305] on img at bounding box center [496, 166] width 569 height 437
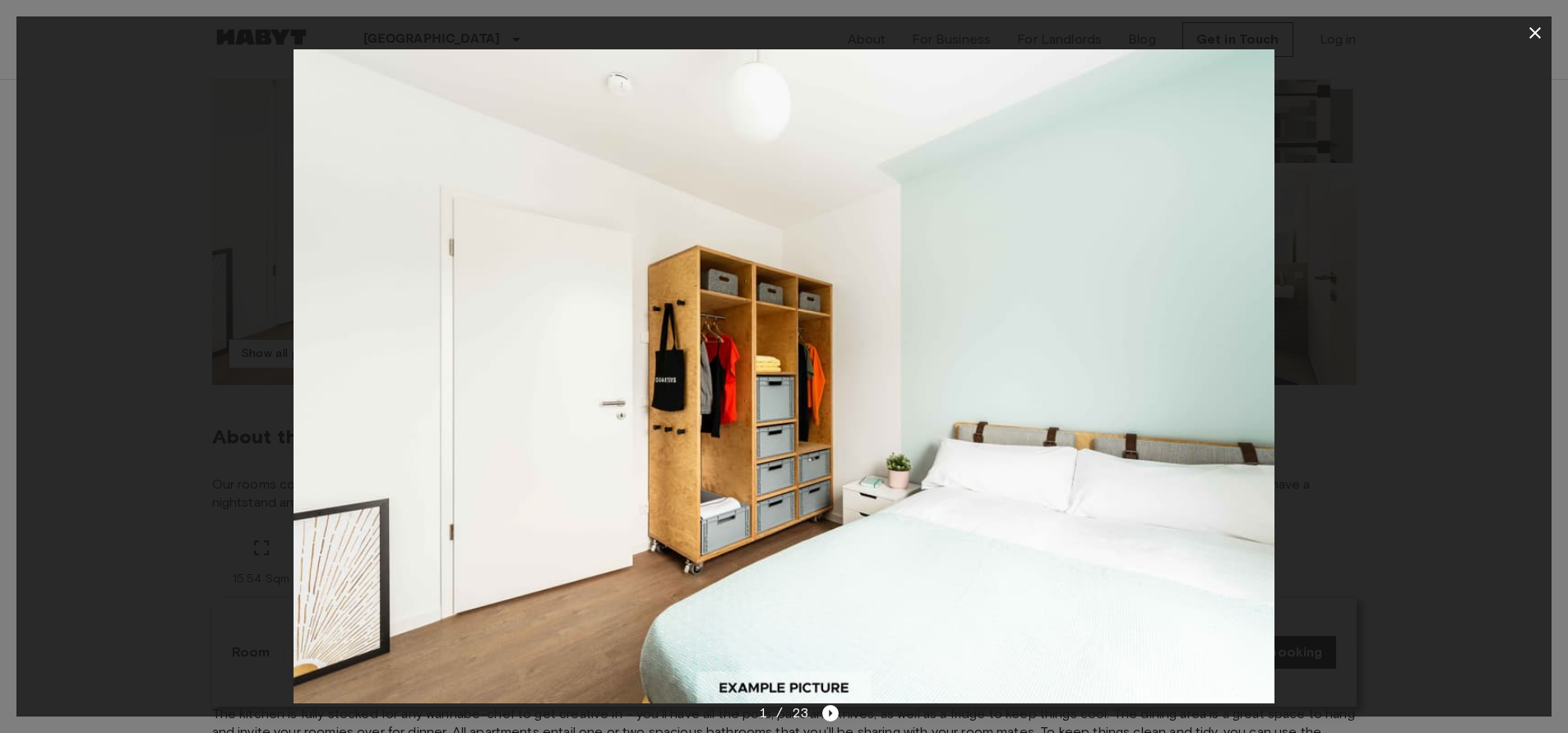
drag, startPoint x: 1448, startPoint y: 492, endPoint x: 1436, endPoint y: 491, distance: 12.0
click at [1441, 491] on div at bounding box center [784, 376] width 1535 height 654
click at [832, 709] on icon "Next image" at bounding box center [831, 713] width 16 height 16
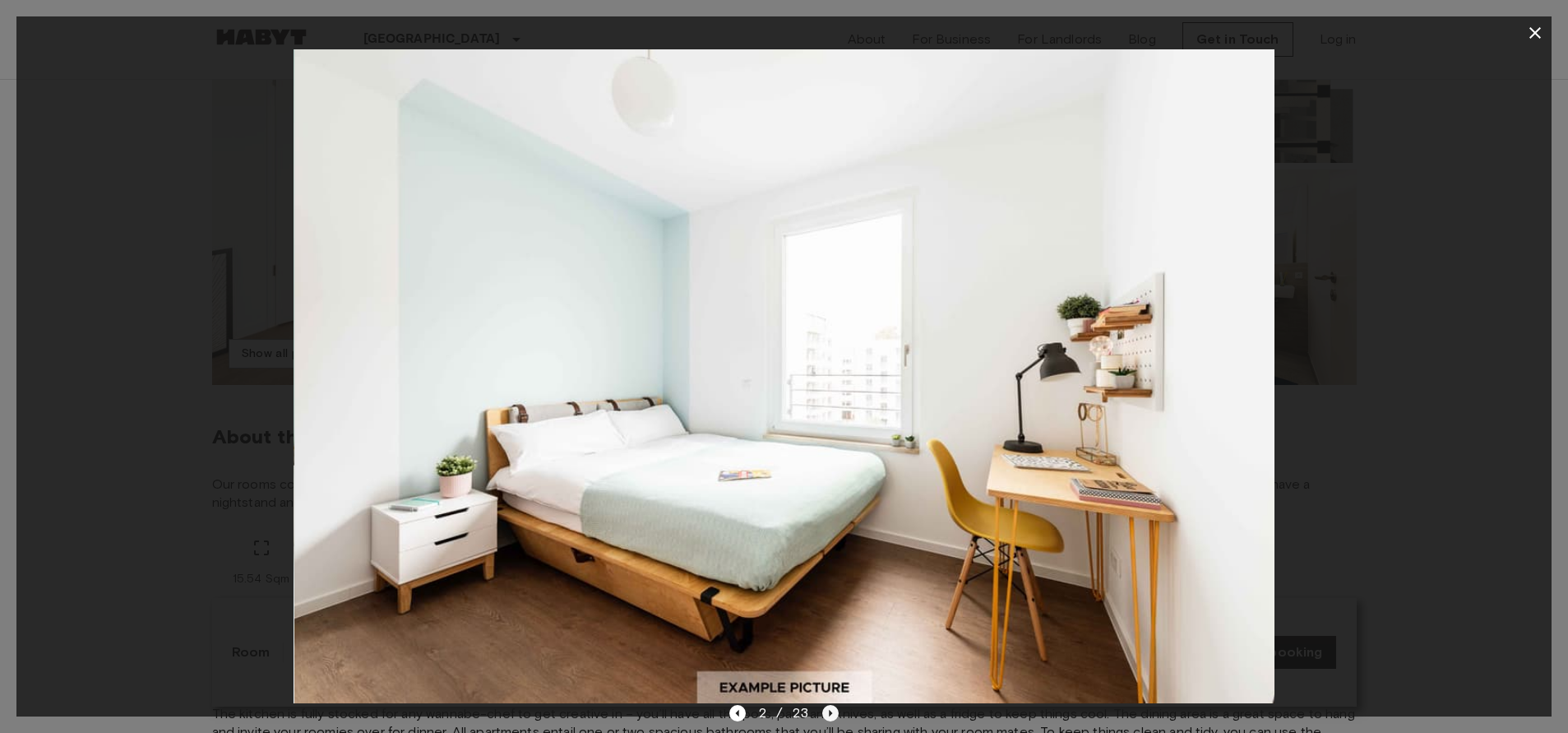
click at [832, 709] on icon "Next image" at bounding box center [831, 713] width 16 height 16
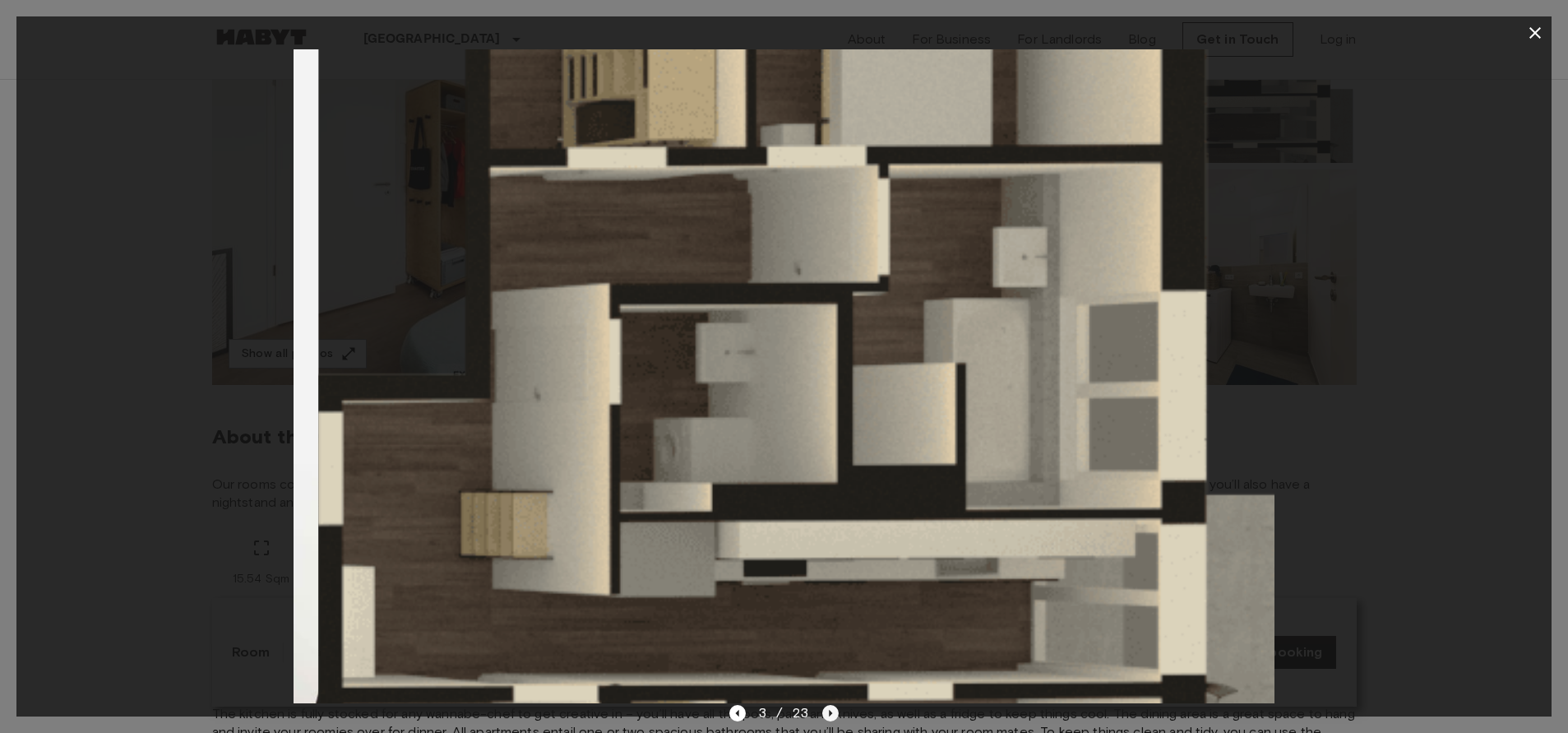
click at [832, 710] on icon "Next image" at bounding box center [831, 713] width 16 height 16
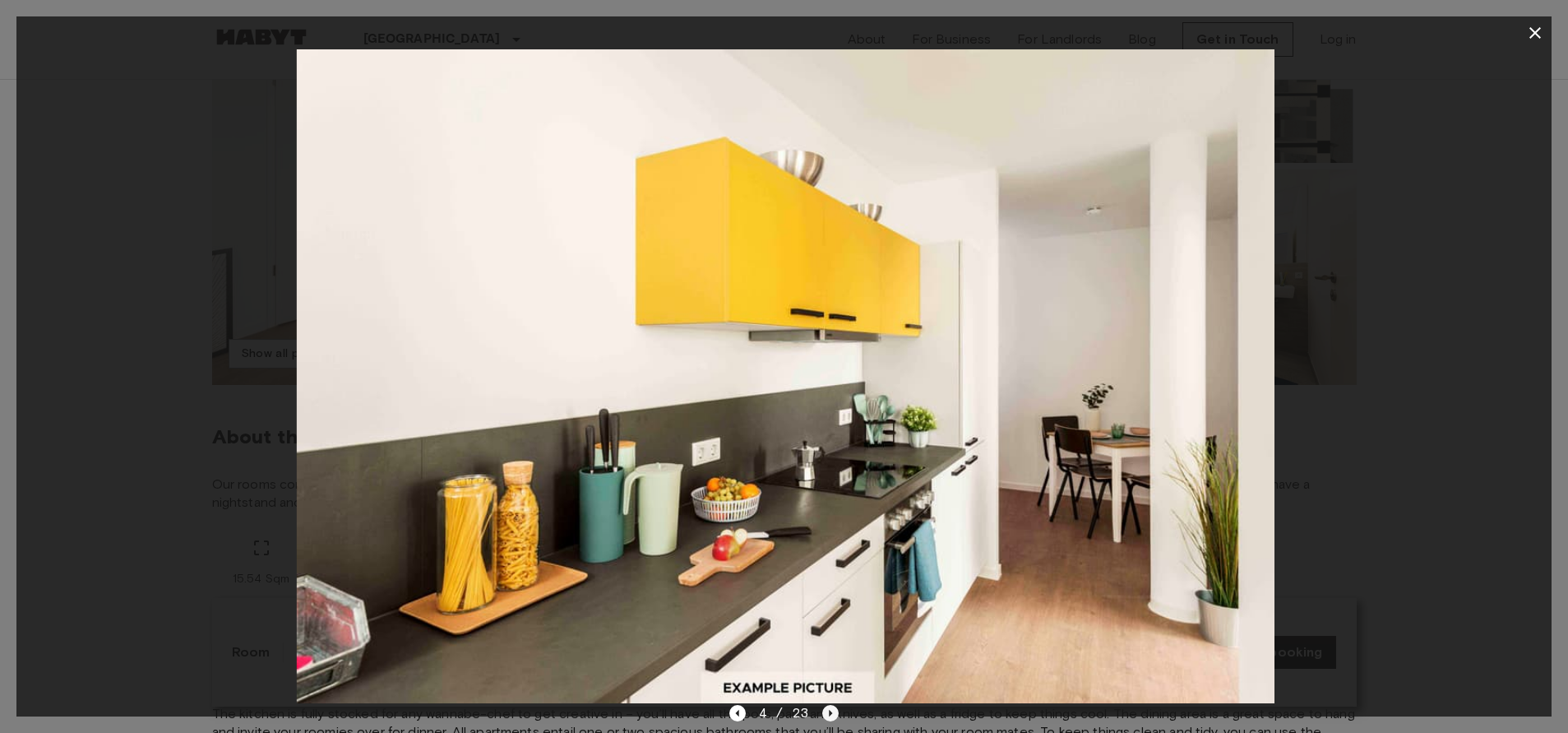
click at [832, 710] on icon "Next image" at bounding box center [831, 713] width 16 height 16
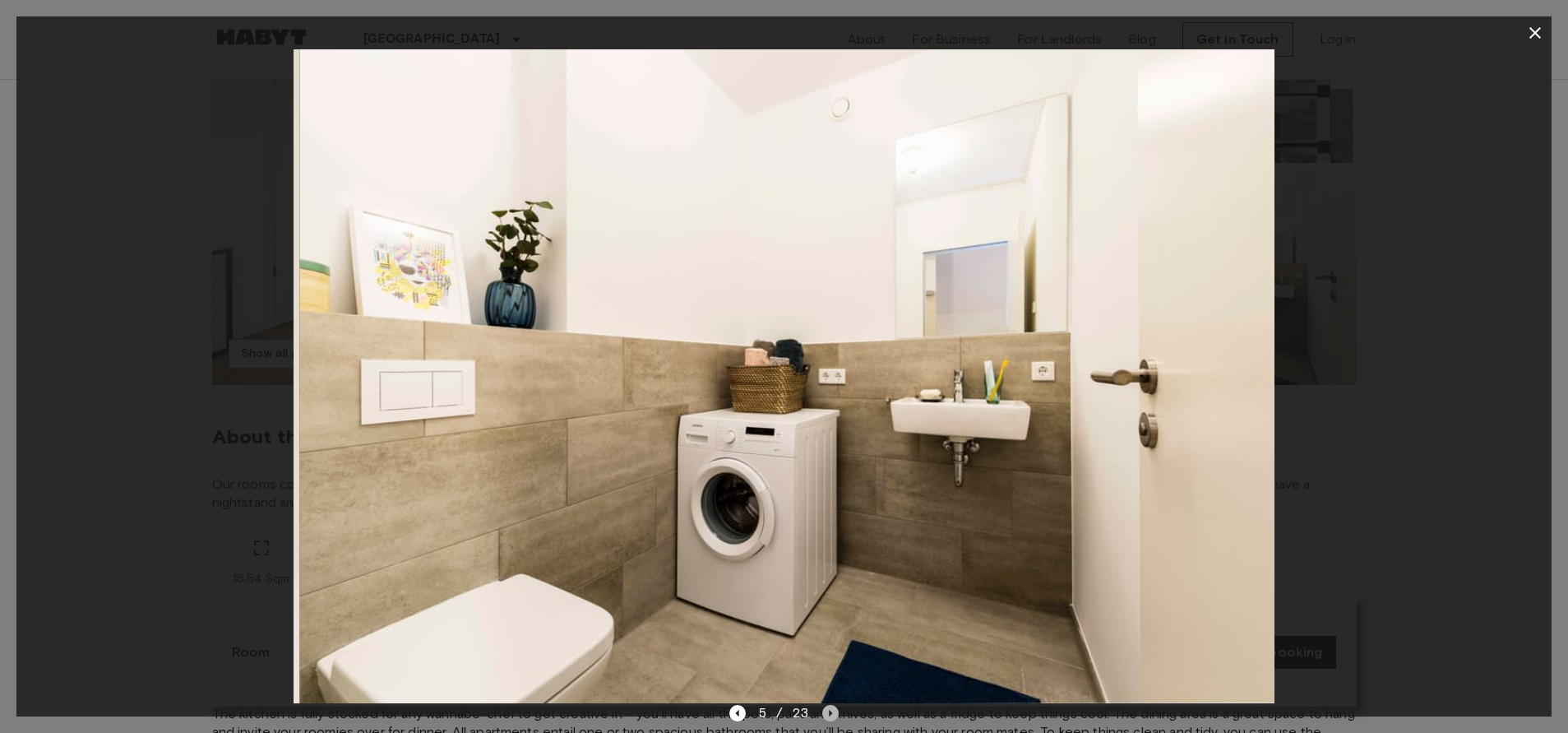
click at [832, 710] on icon "Next image" at bounding box center [831, 713] width 16 height 16
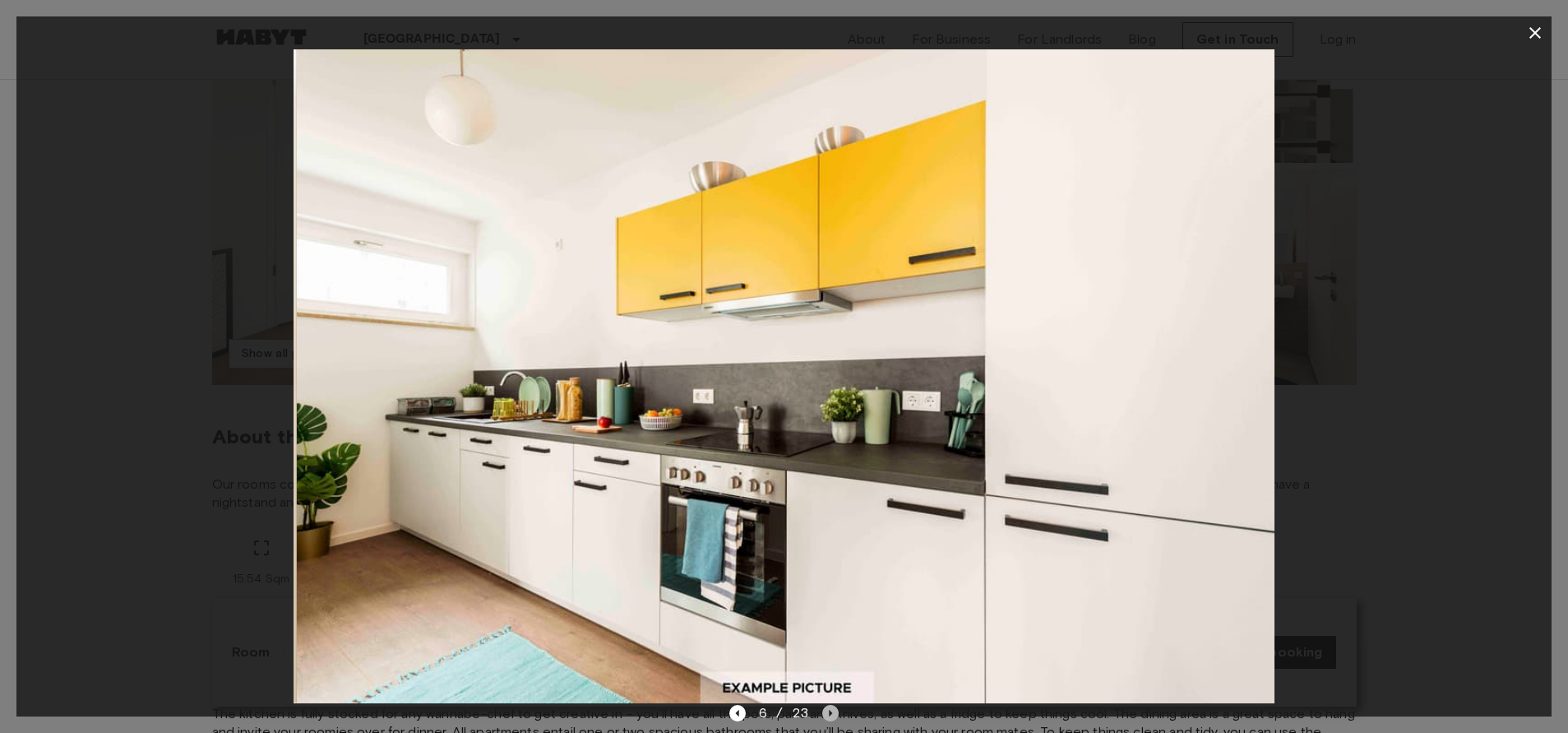
click at [832, 710] on icon "Next image" at bounding box center [831, 713] width 16 height 16
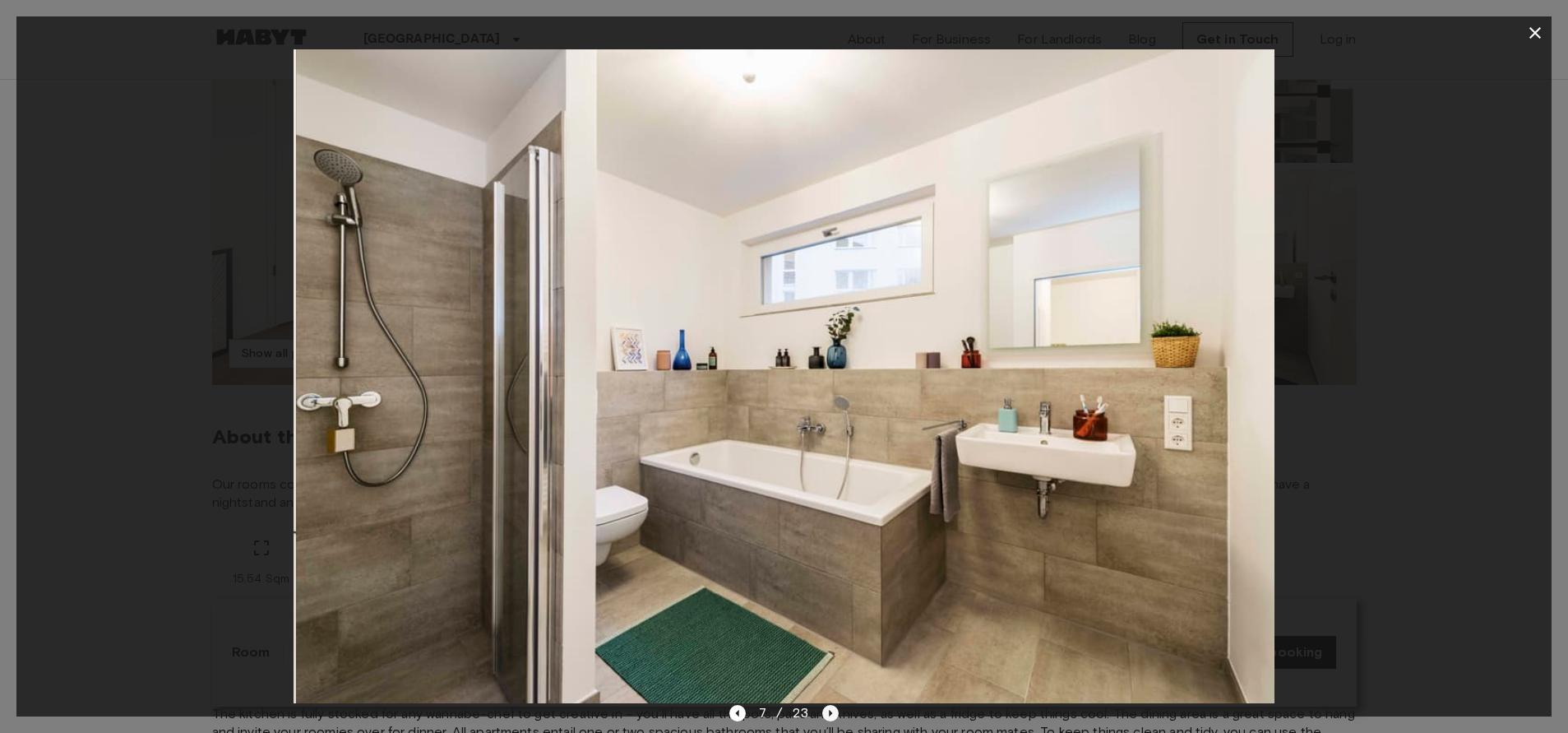
click at [832, 710] on icon "Next image" at bounding box center [831, 713] width 16 height 16
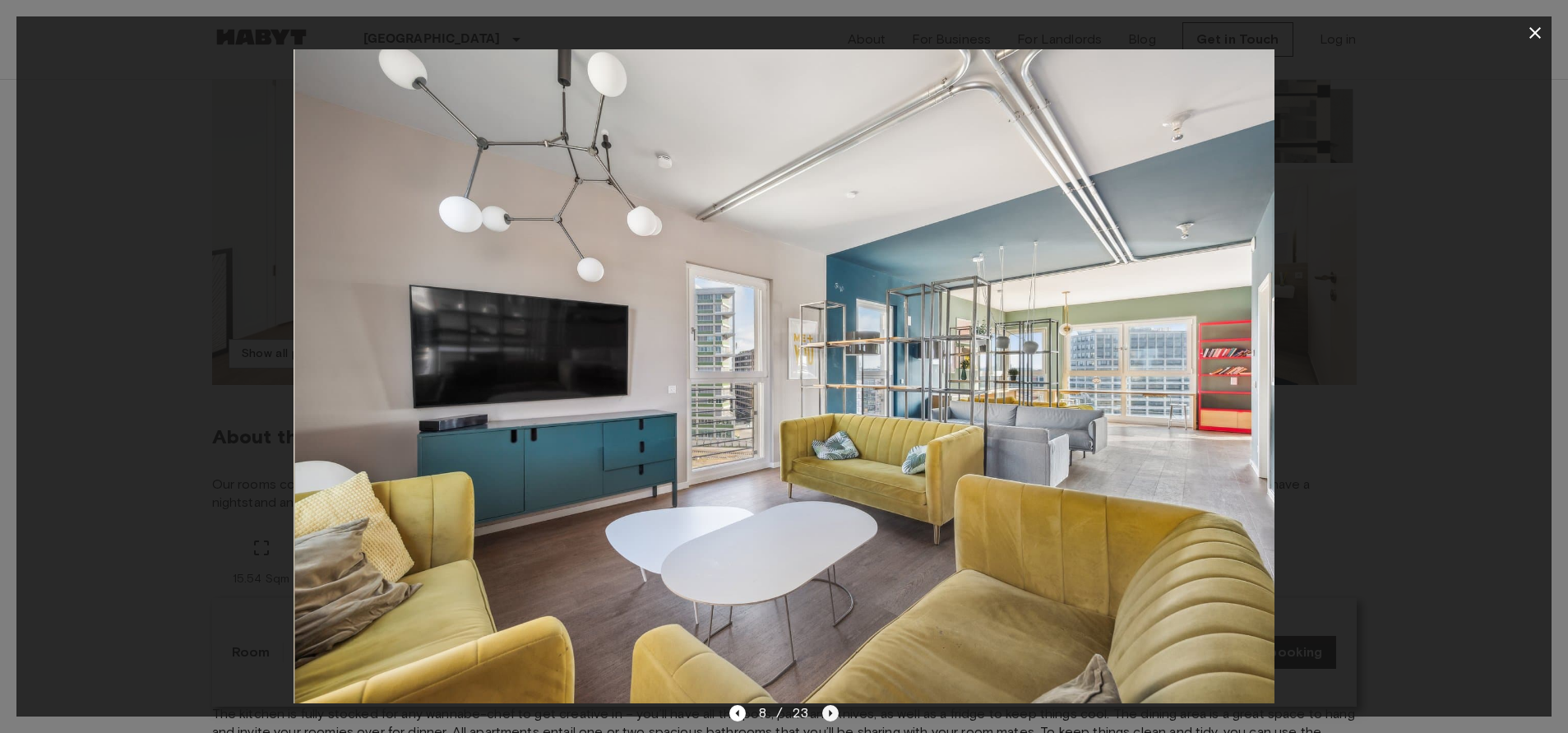
click at [832, 710] on icon "Next image" at bounding box center [831, 713] width 16 height 16
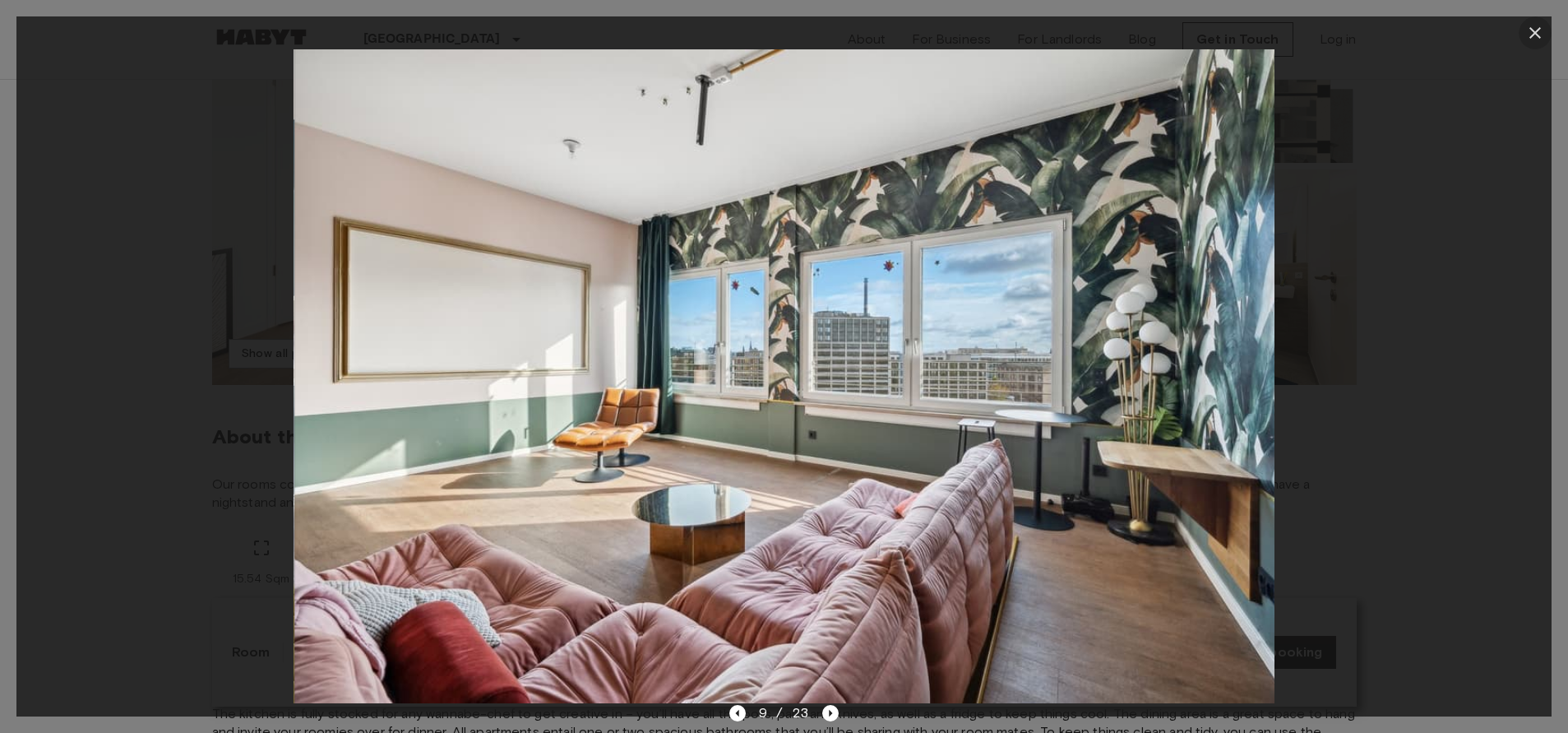
click at [1532, 37] on icon "button" at bounding box center [1535, 33] width 20 height 20
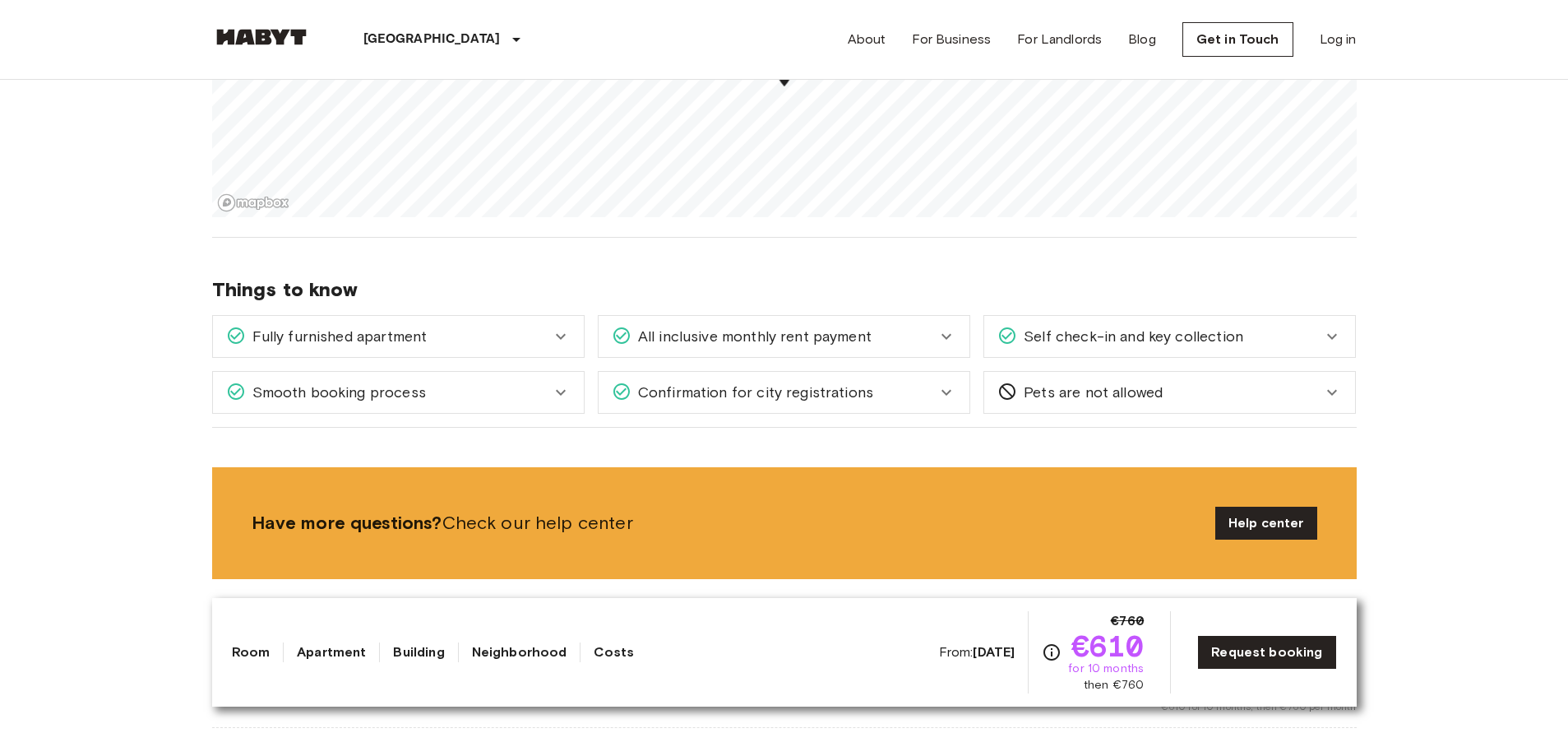
scroll to position [1985, 0]
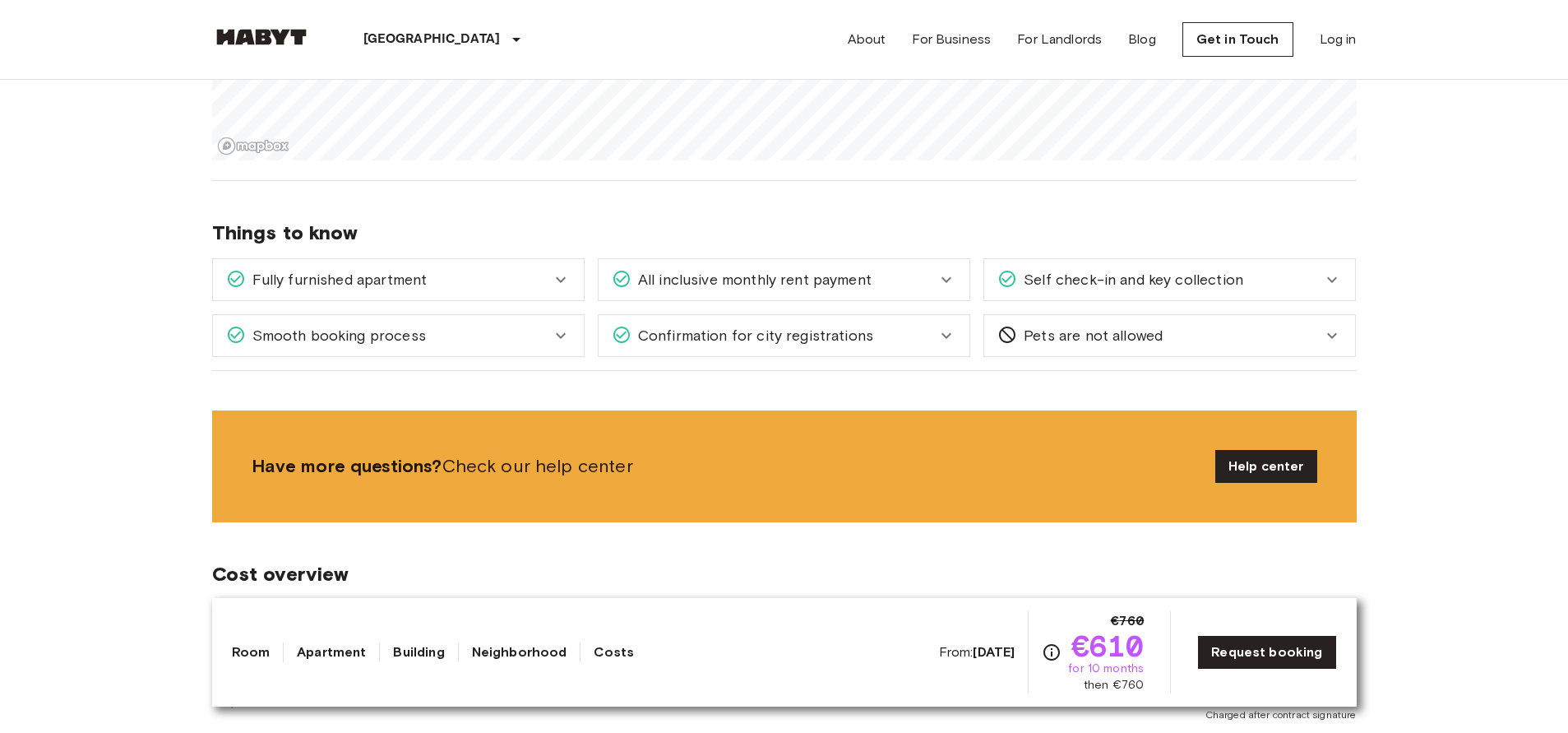
click at [959, 339] on div "Confirmation for city registrations" at bounding box center [784, 336] width 371 height 41
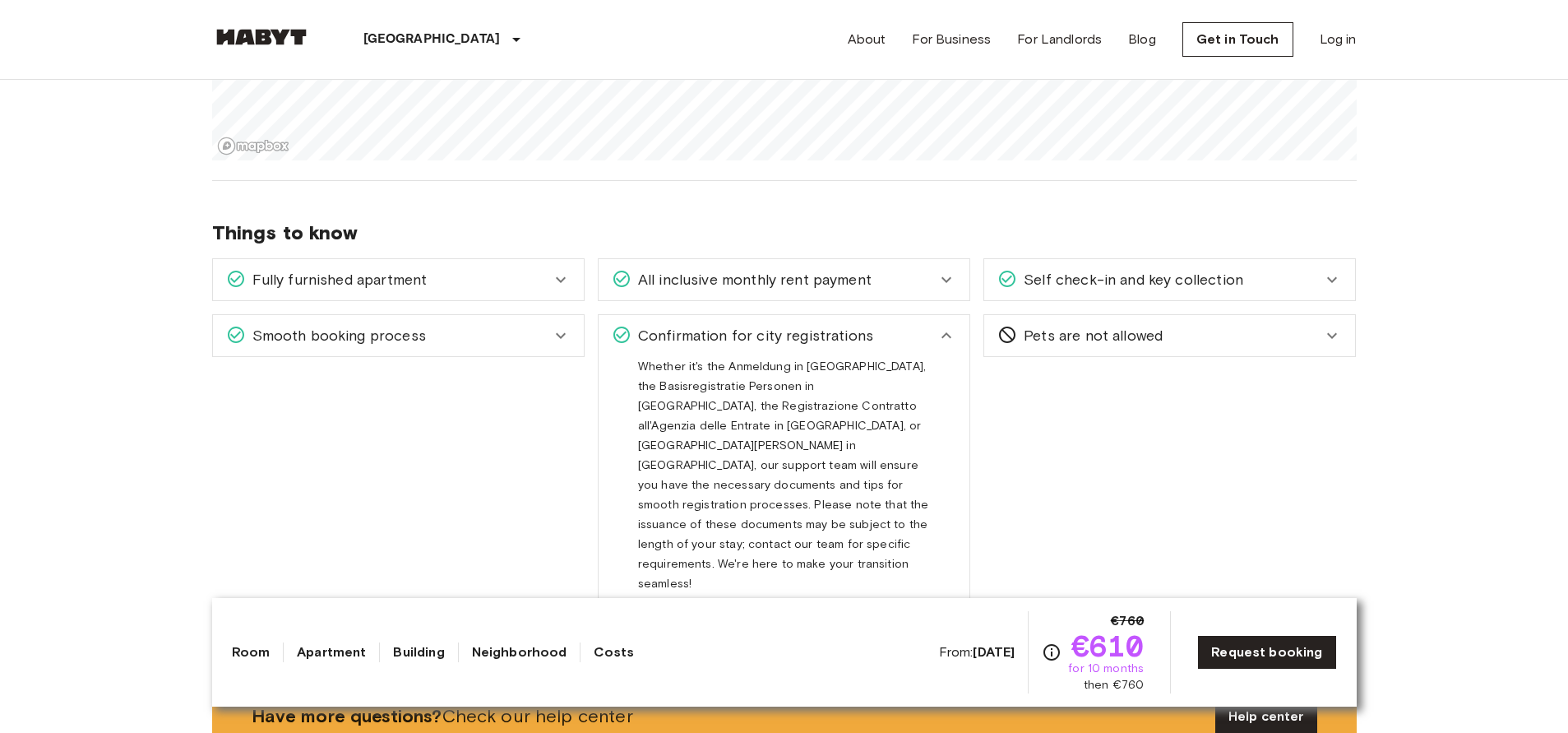
click at [948, 338] on icon at bounding box center [946, 336] width 20 height 20
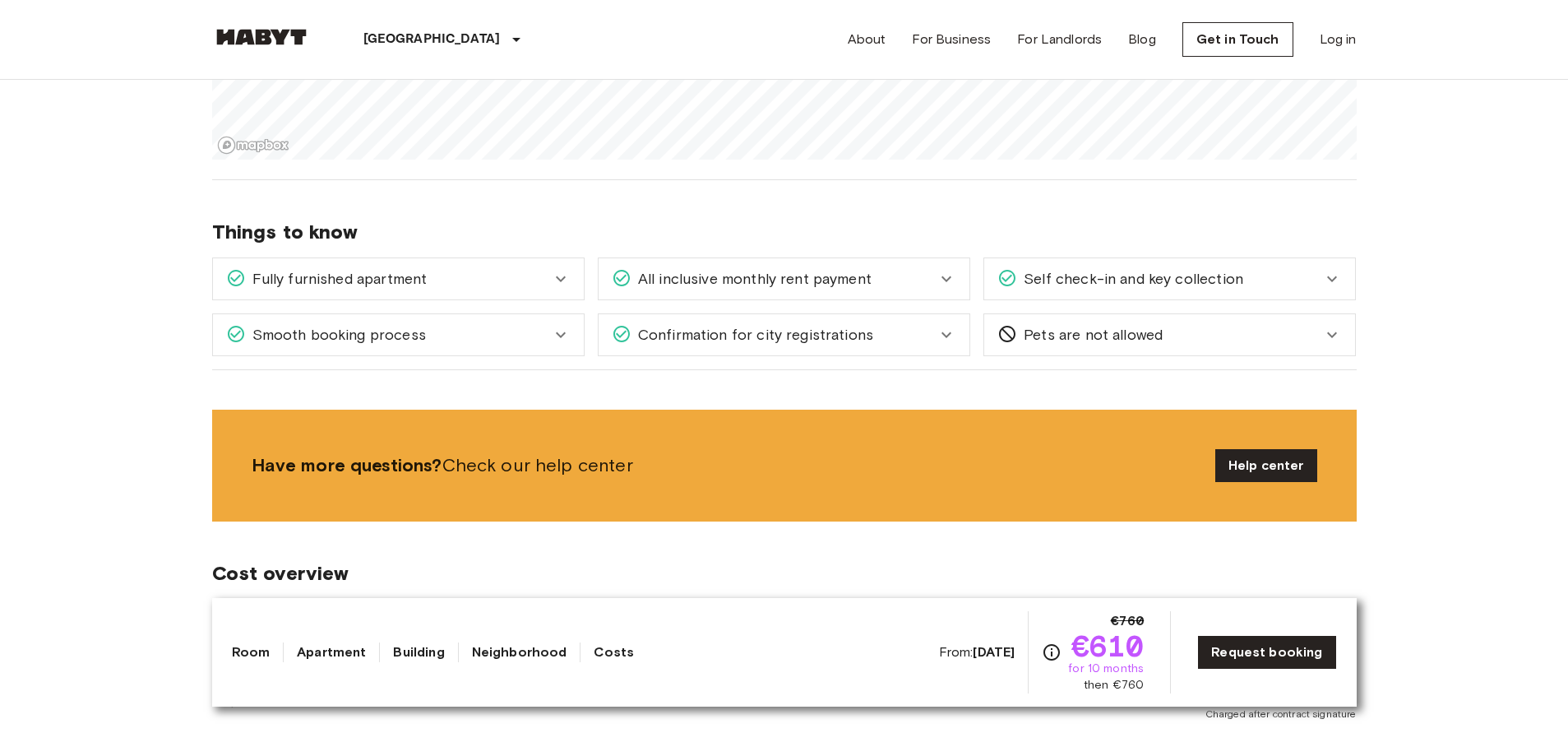
scroll to position [1997, 0]
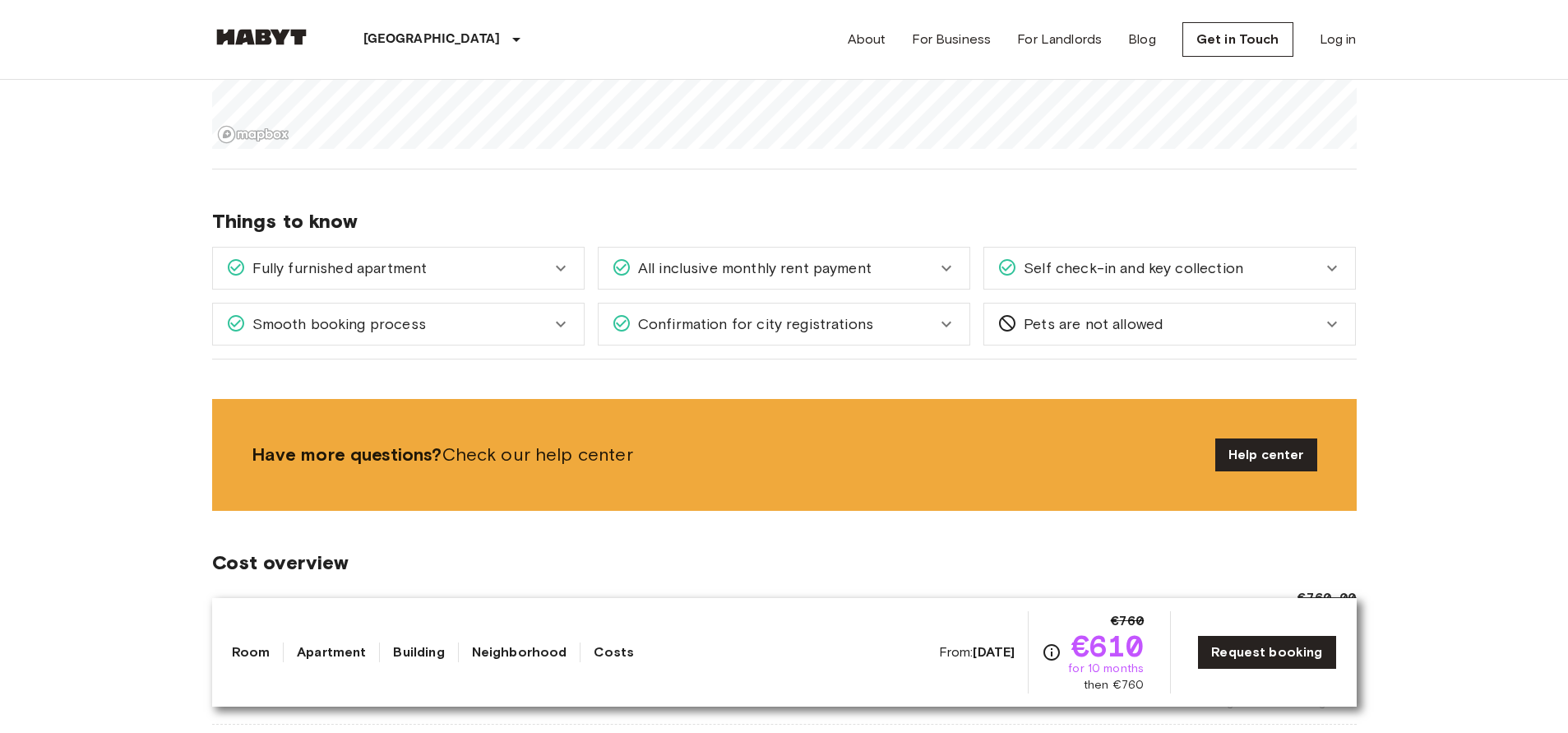
click at [943, 327] on icon at bounding box center [946, 324] width 20 height 20
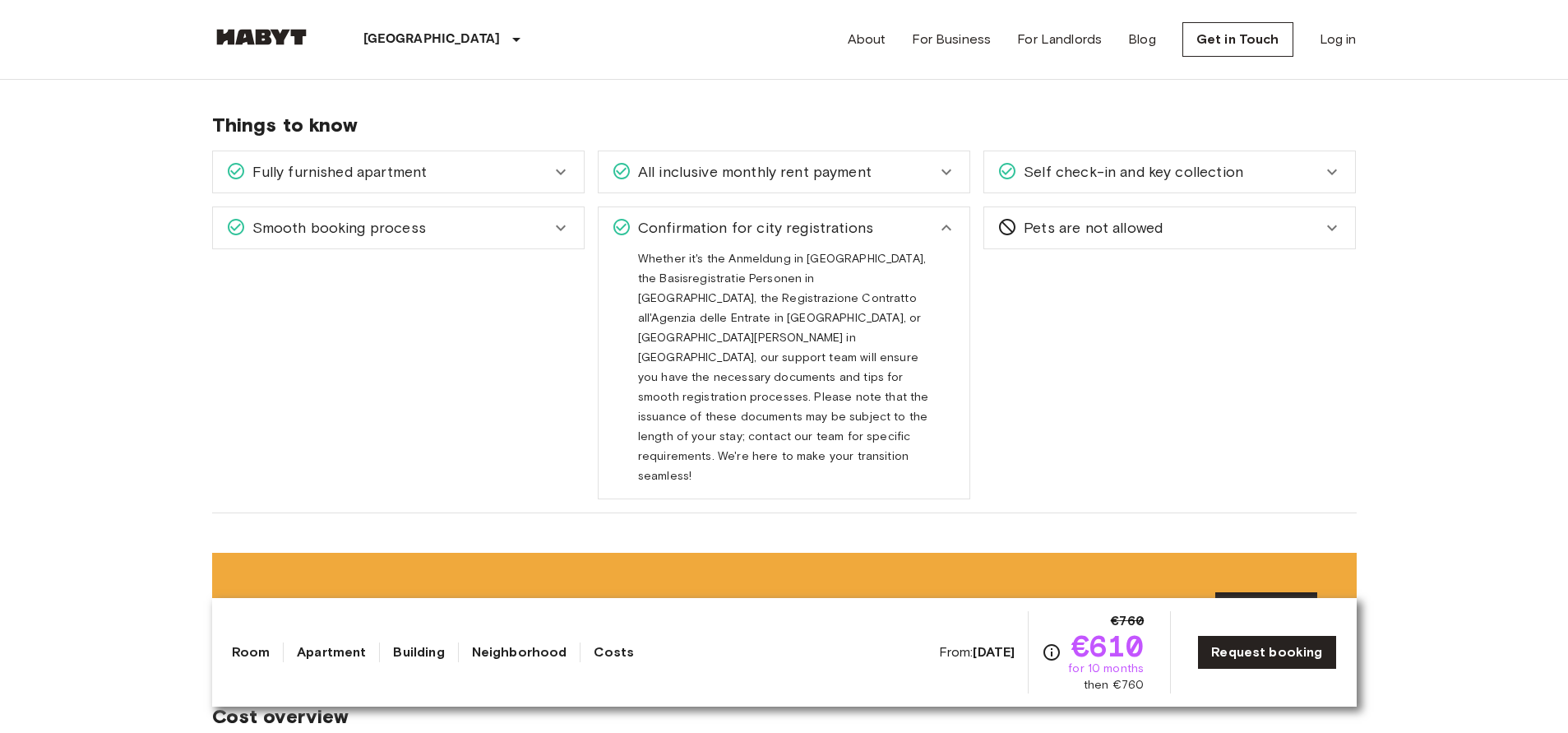
scroll to position [2082, 0]
